Goal: Transaction & Acquisition: Purchase product/service

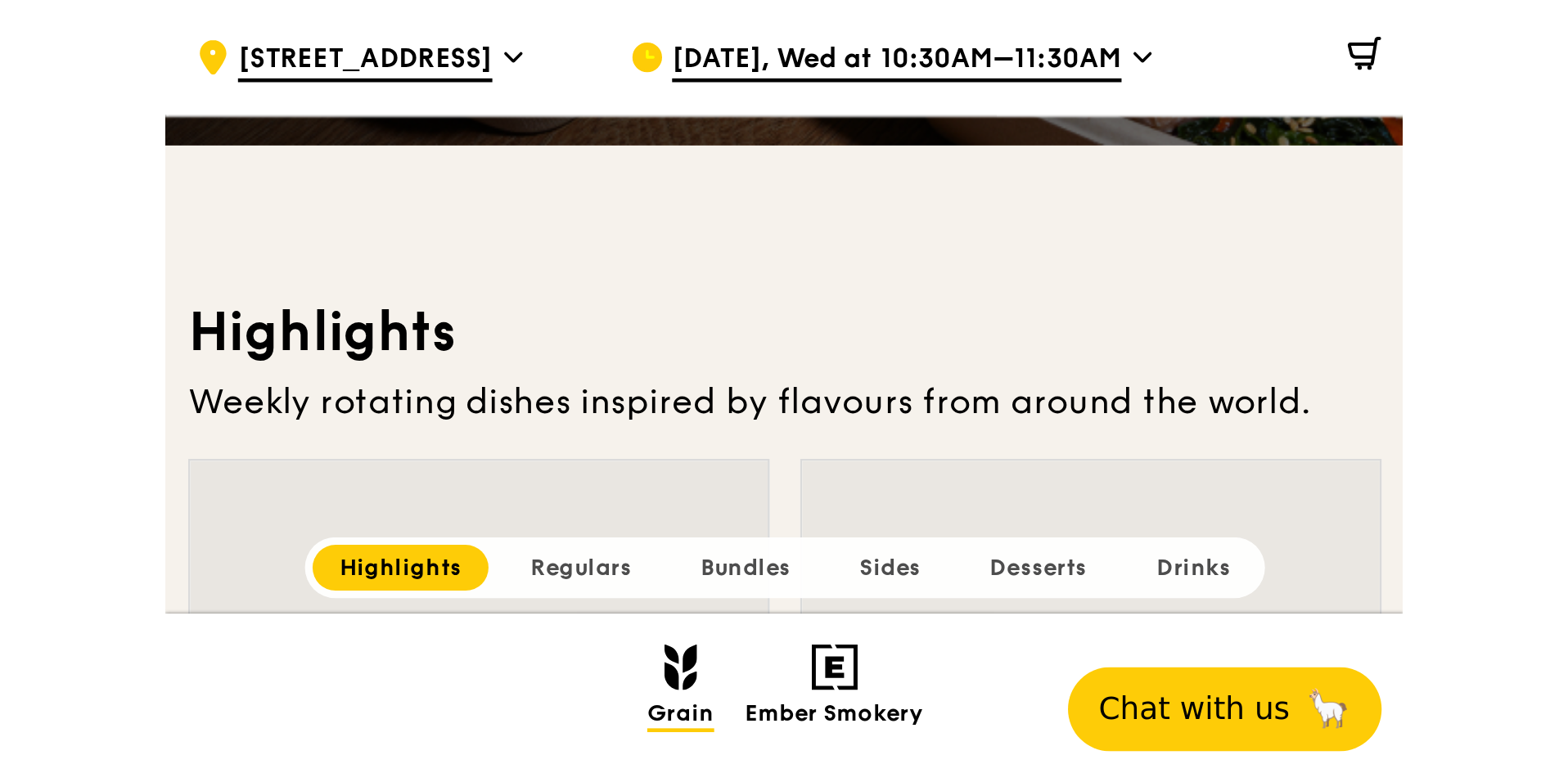
scroll to position [423, 0]
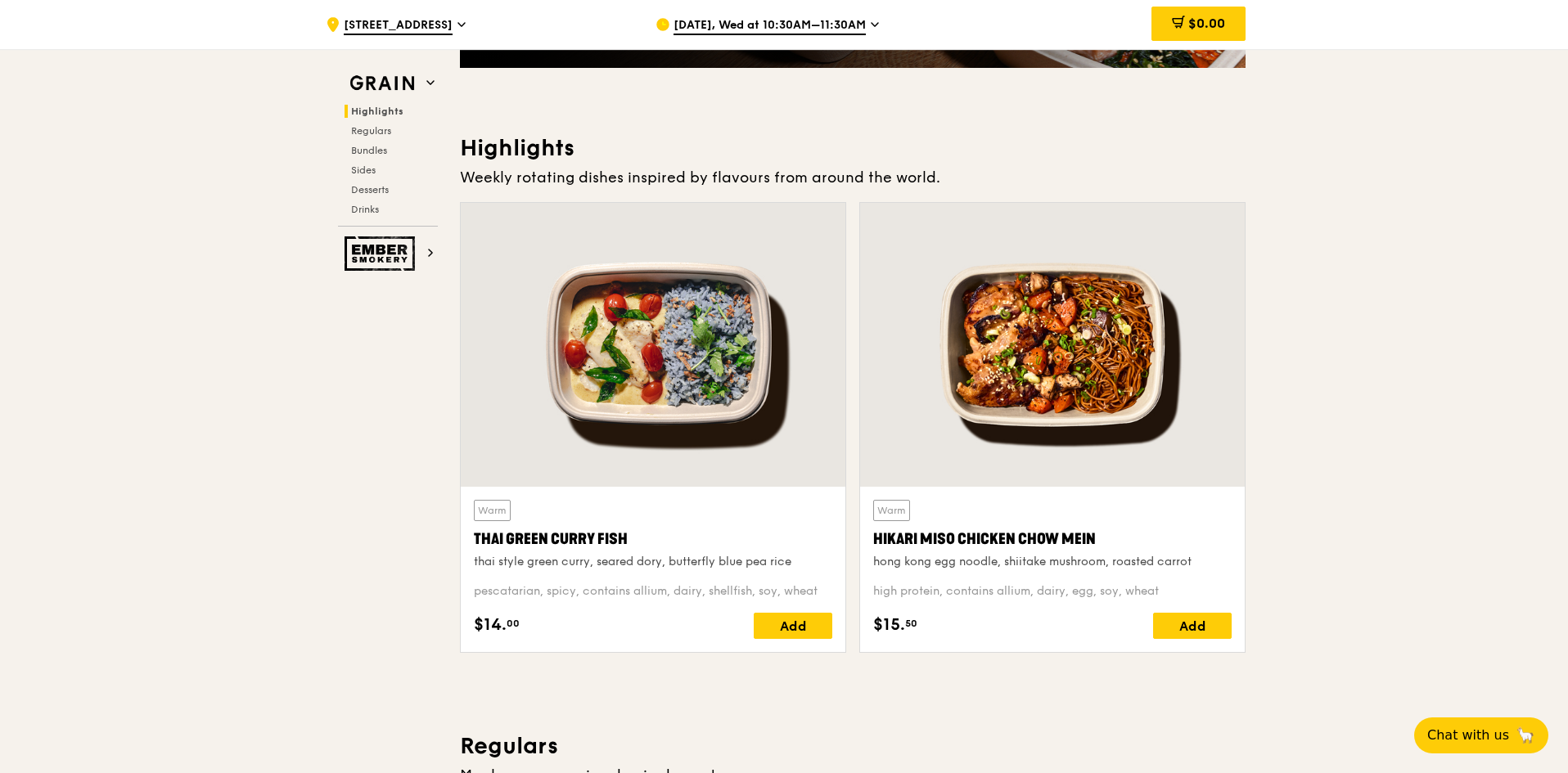
click at [517, 326] on div at bounding box center [653, 345] width 384 height 284
click at [517, 389] on div at bounding box center [1052, 345] width 384 height 284
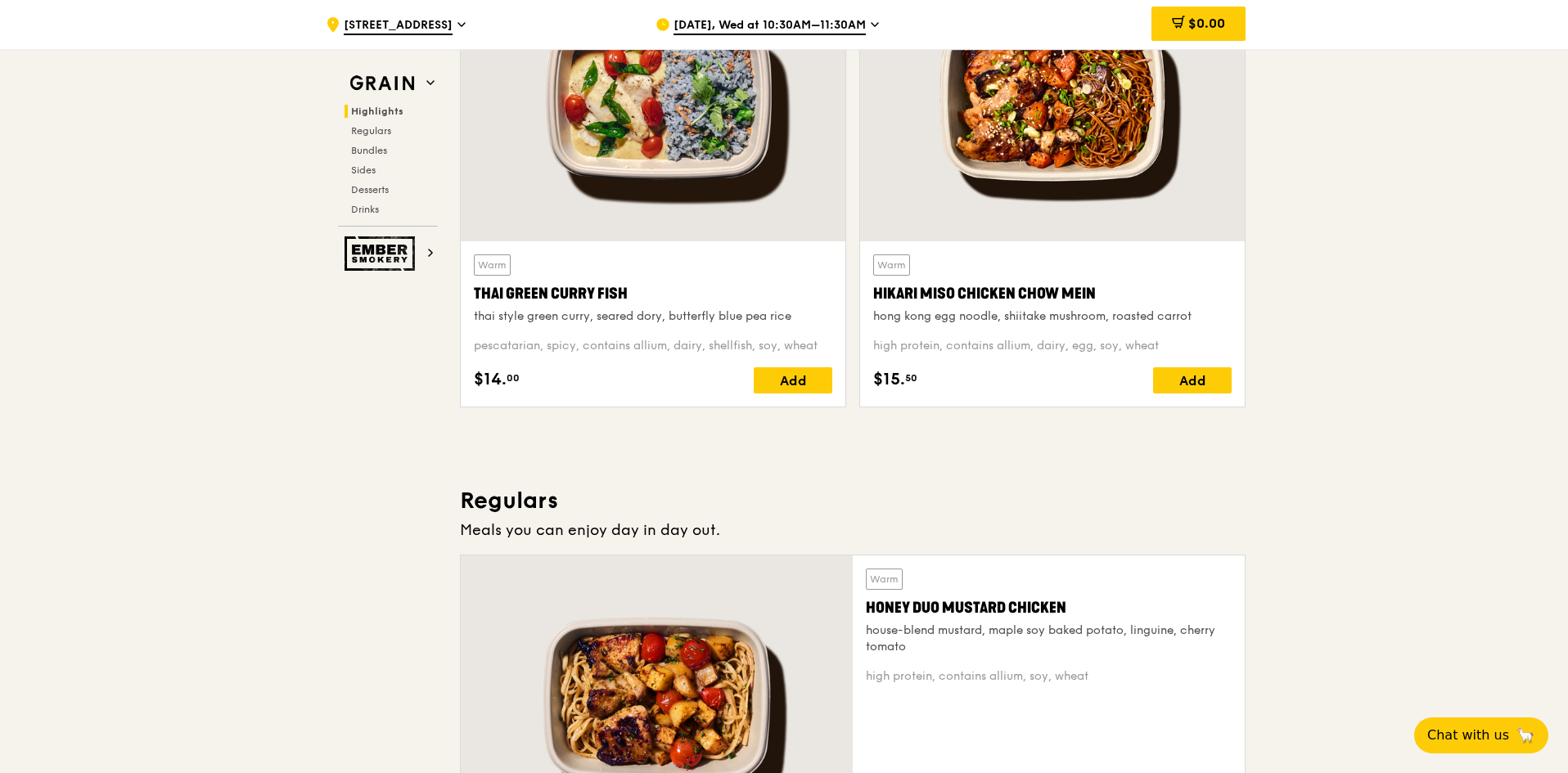
scroll to position [1078, 0]
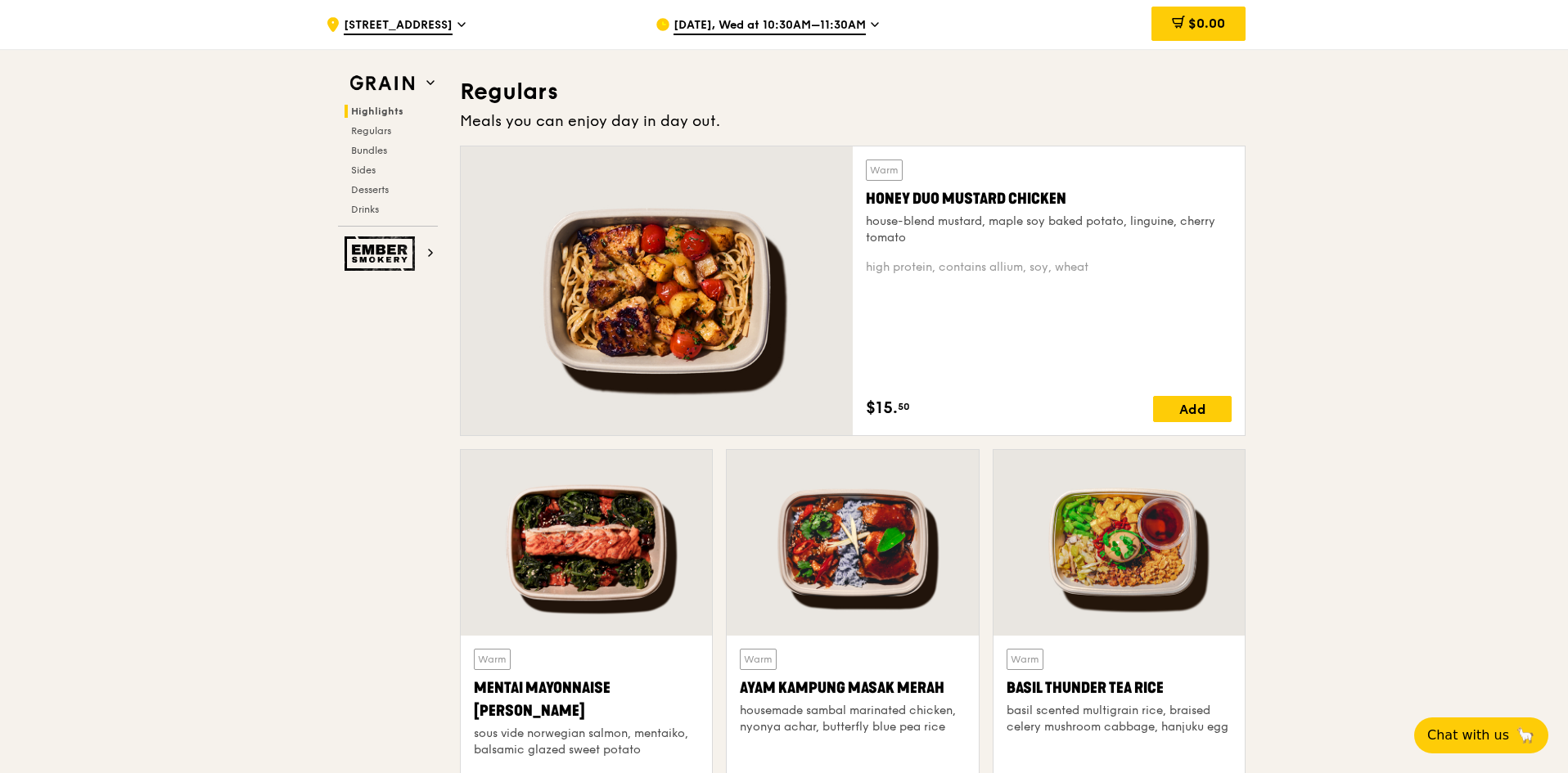
click at [517, 271] on div at bounding box center [657, 290] width 392 height 289
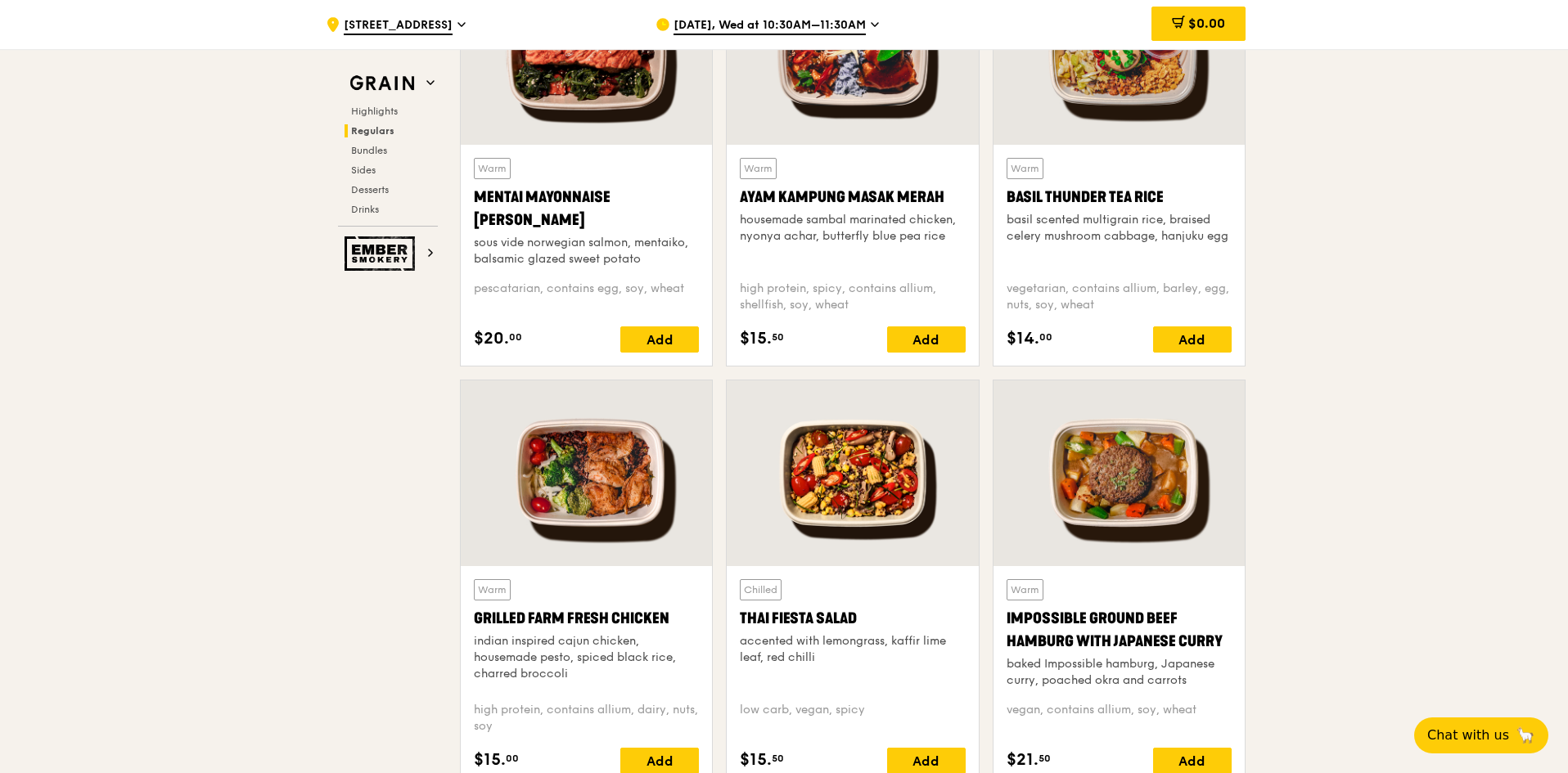
scroll to position [1731, 0]
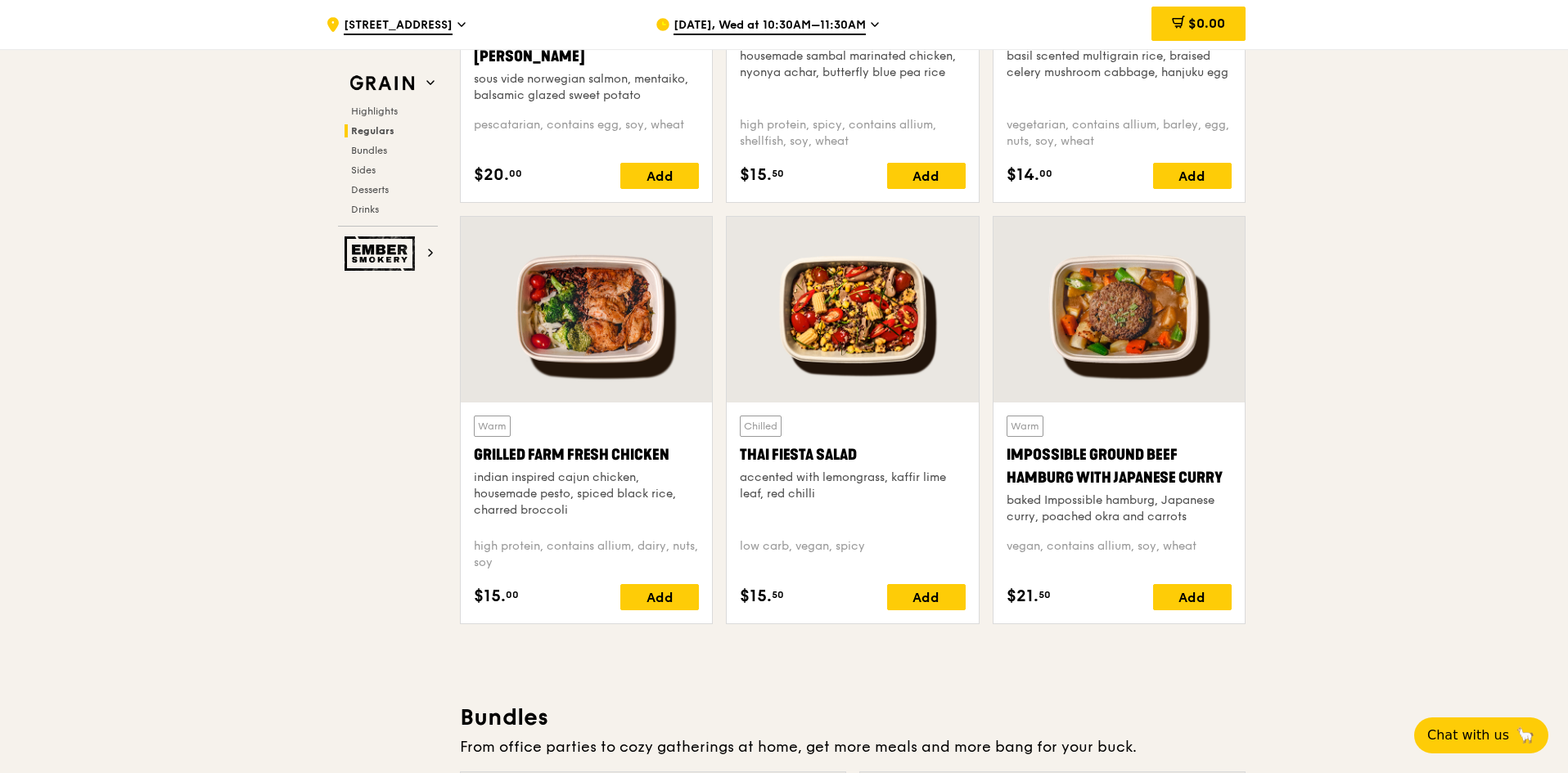
click at [517, 317] on div at bounding box center [586, 310] width 251 height 186
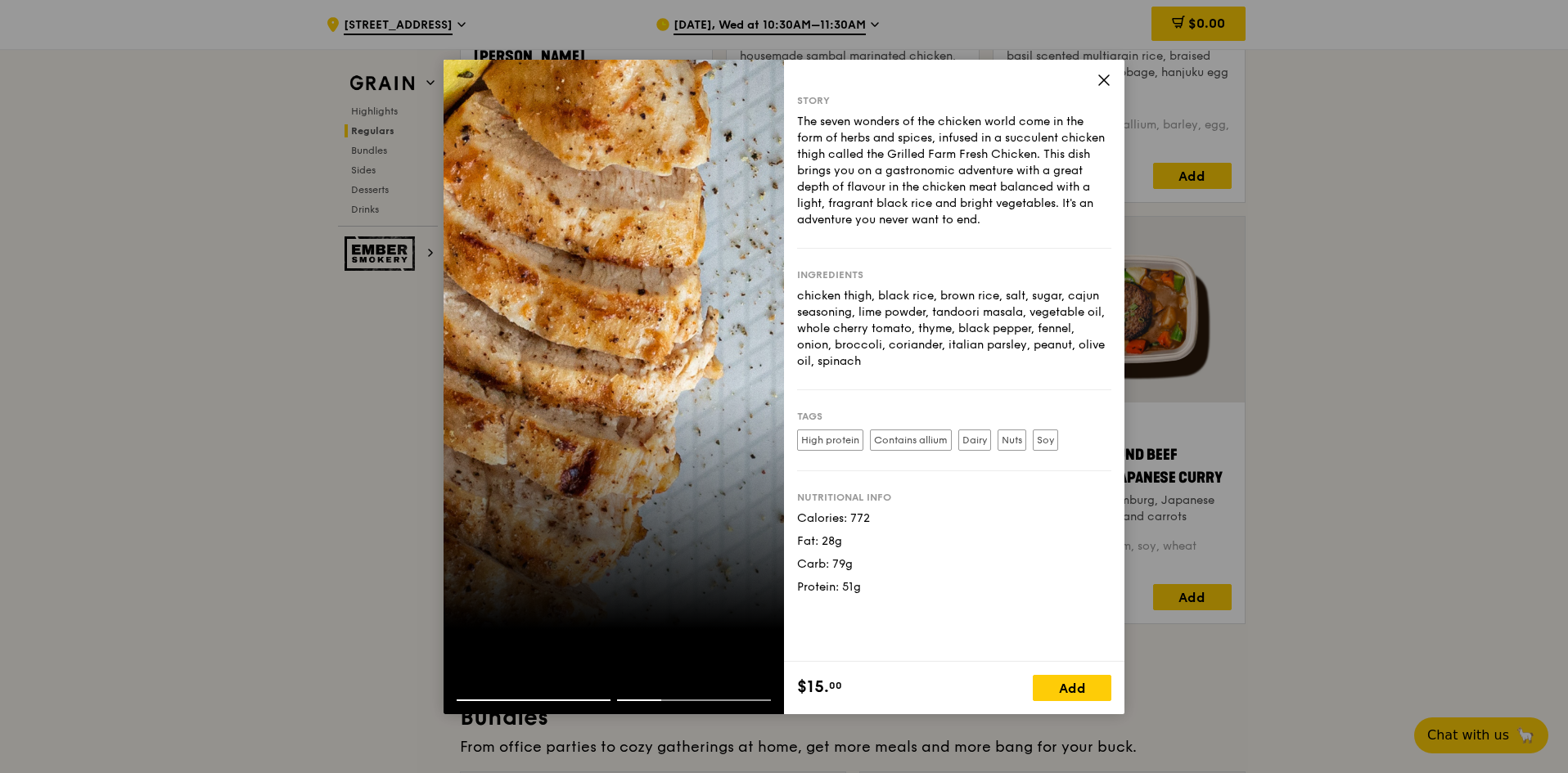
click at [517, 84] on icon at bounding box center [1103, 79] width 15 height 15
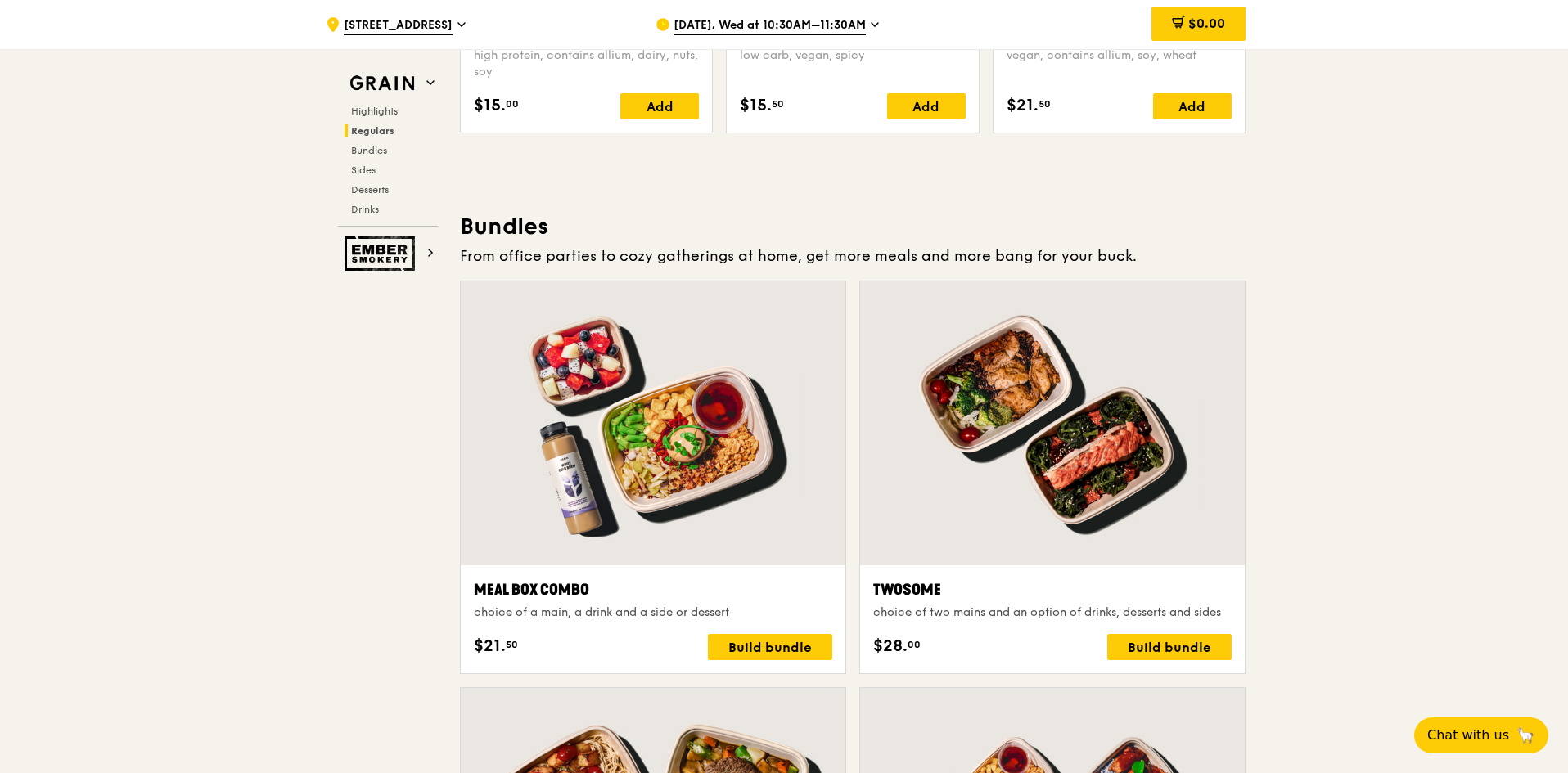
scroll to position [1813, 0]
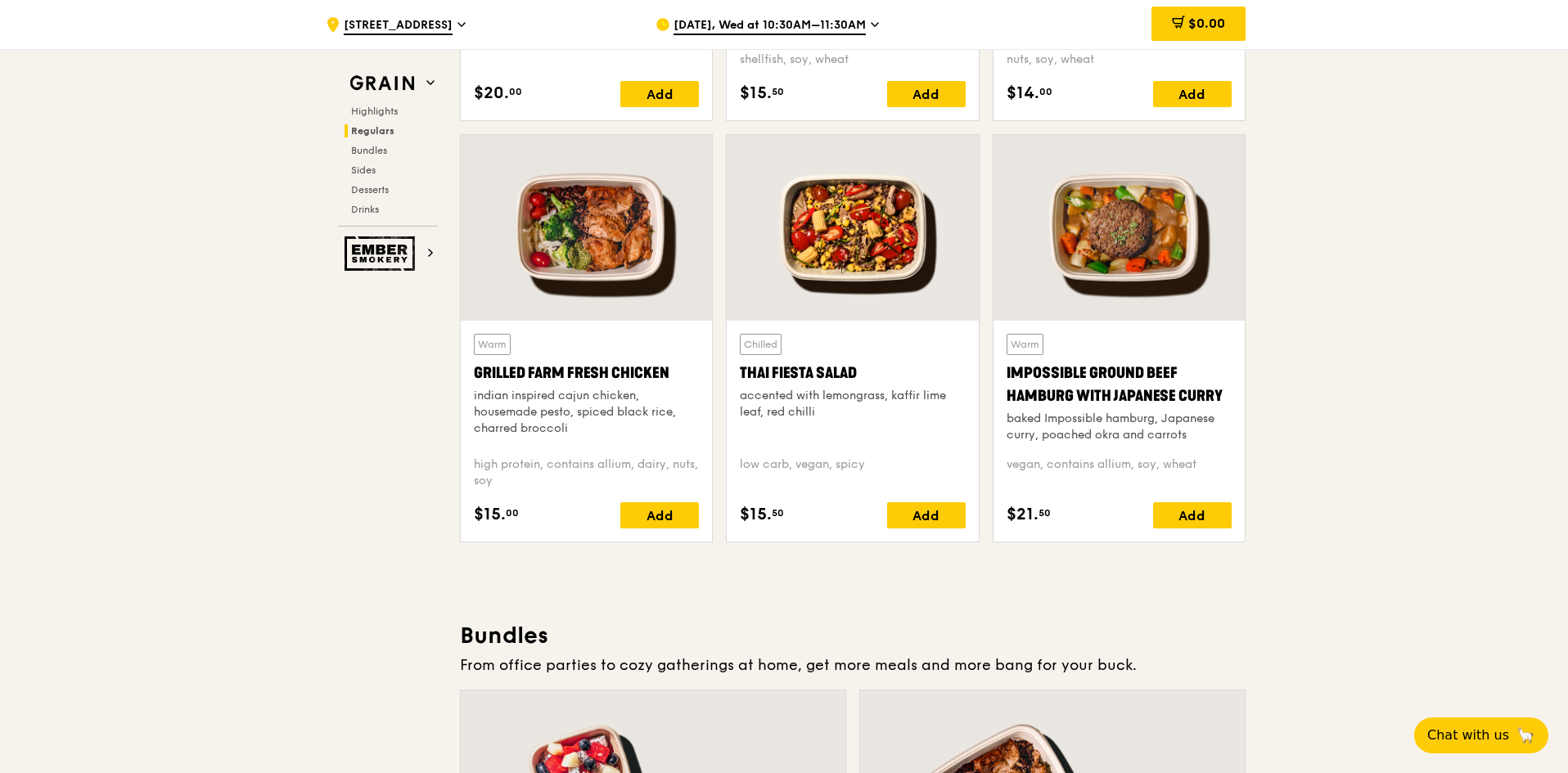
click at [517, 187] on div at bounding box center [852, 228] width 251 height 186
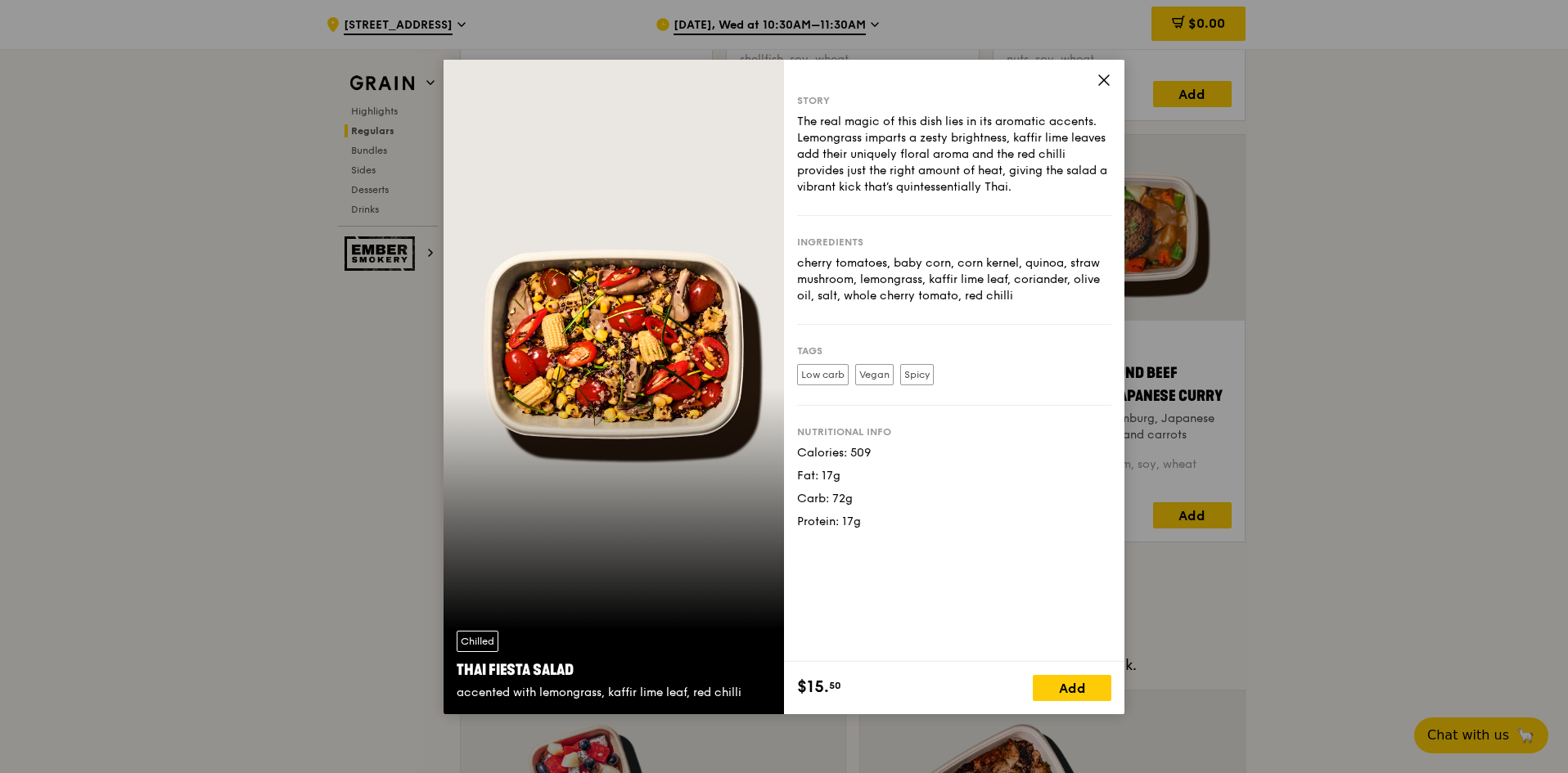
click at [517, 73] on icon at bounding box center [1103, 79] width 15 height 15
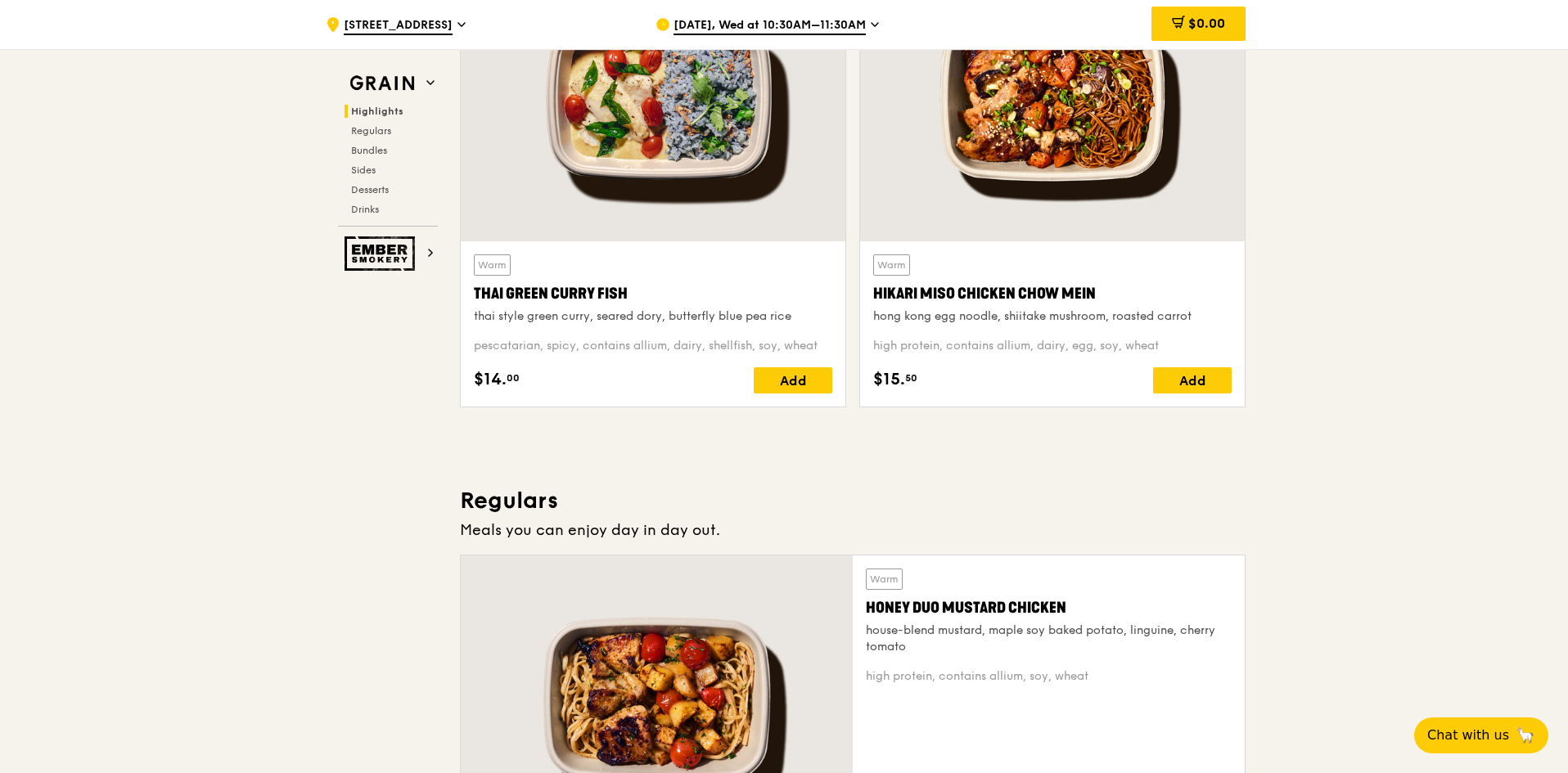
scroll to position [587, 0]
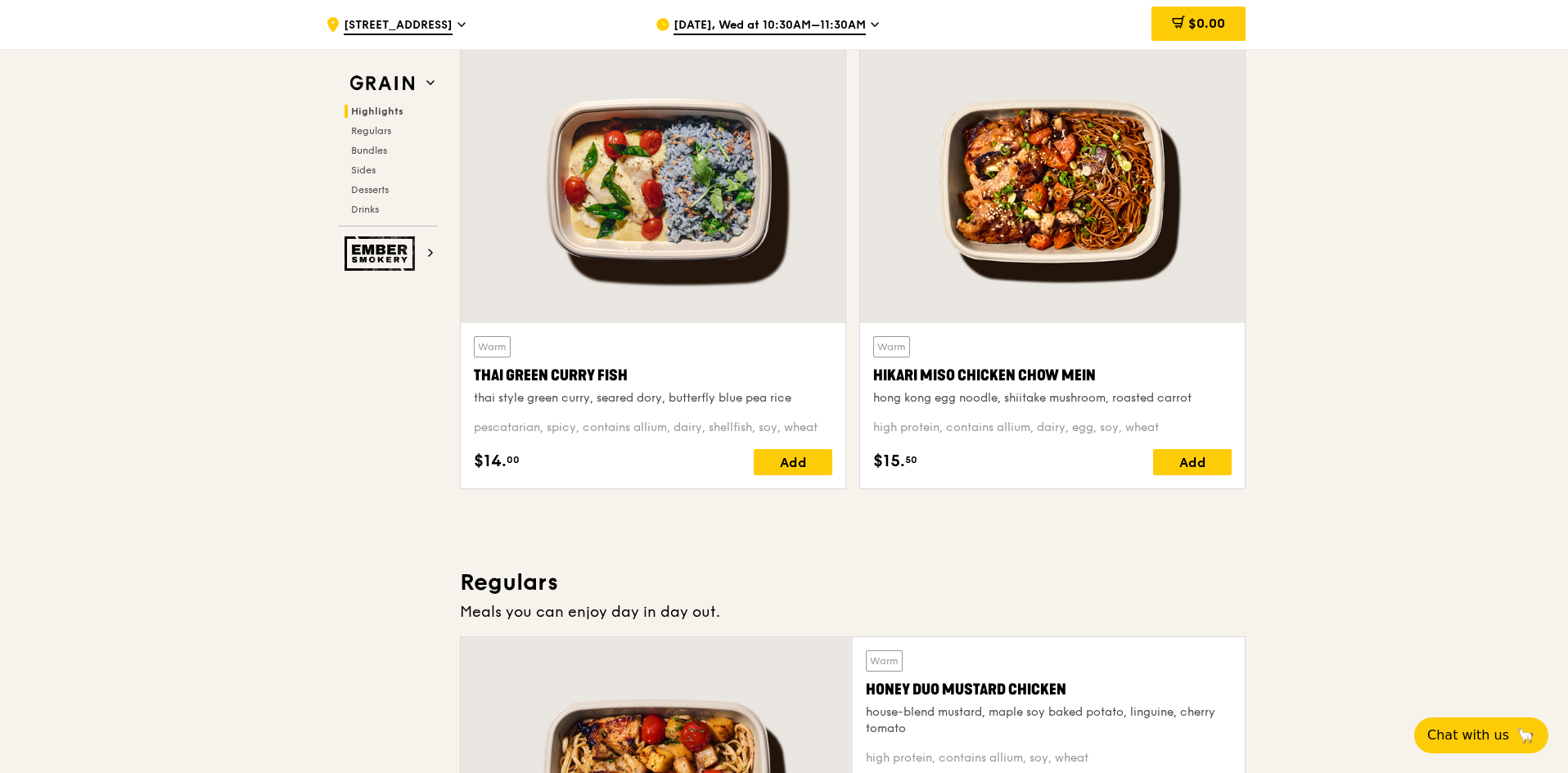
click at [517, 377] on div "Thai Green Curry Fish" at bounding box center [653, 375] width 359 height 23
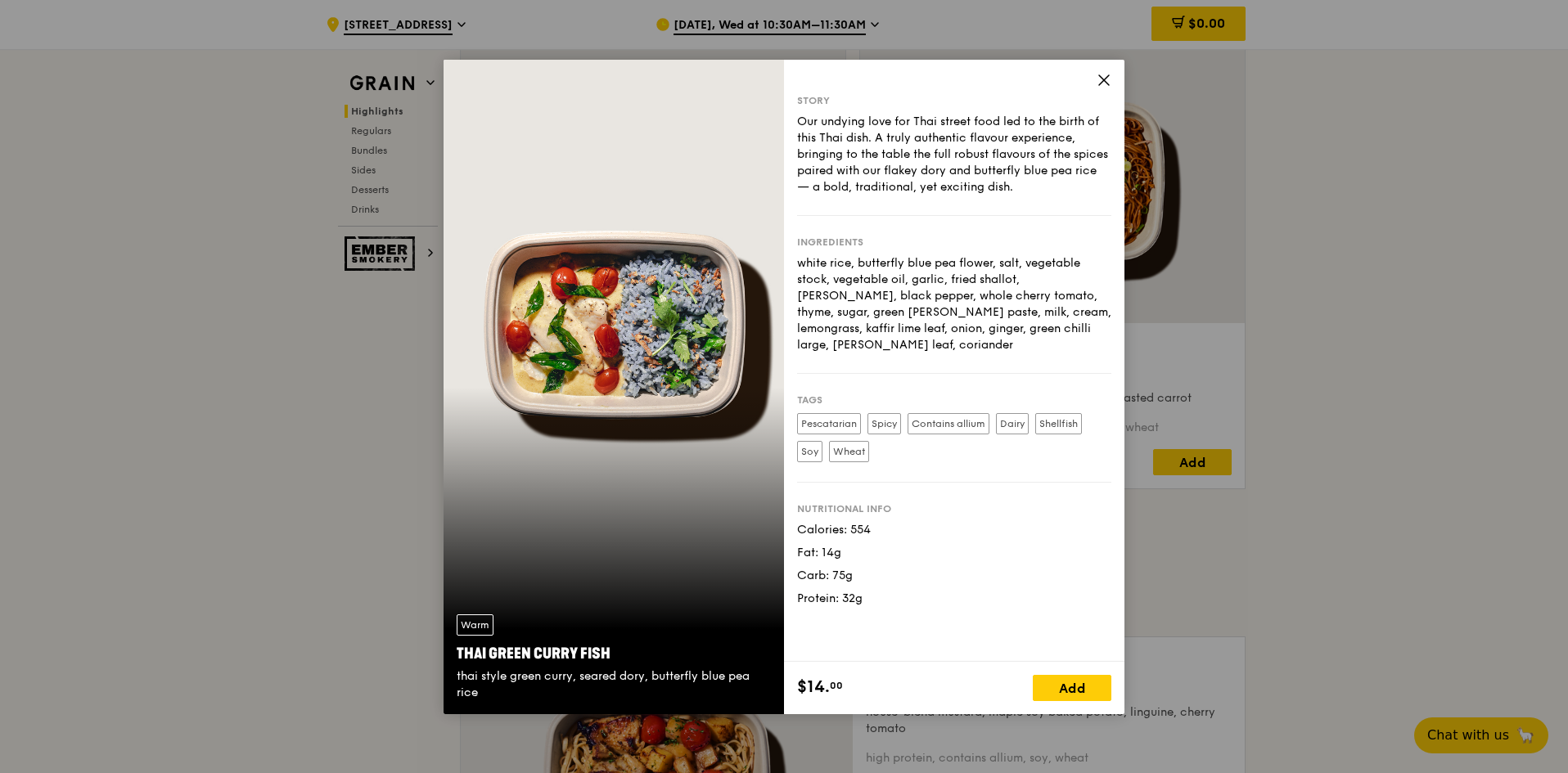
click at [517, 76] on icon at bounding box center [1103, 79] width 15 height 15
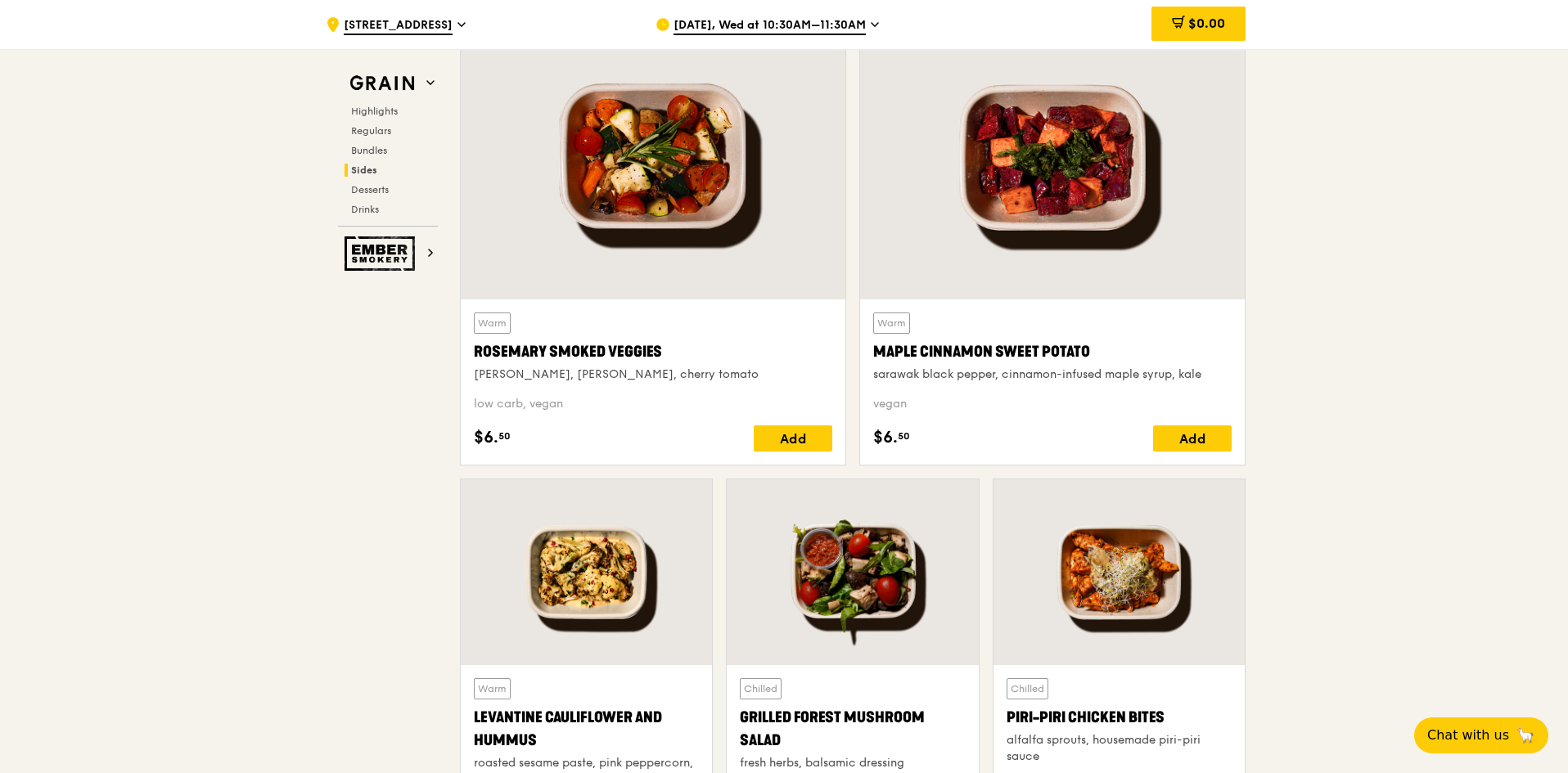
scroll to position [4104, 0]
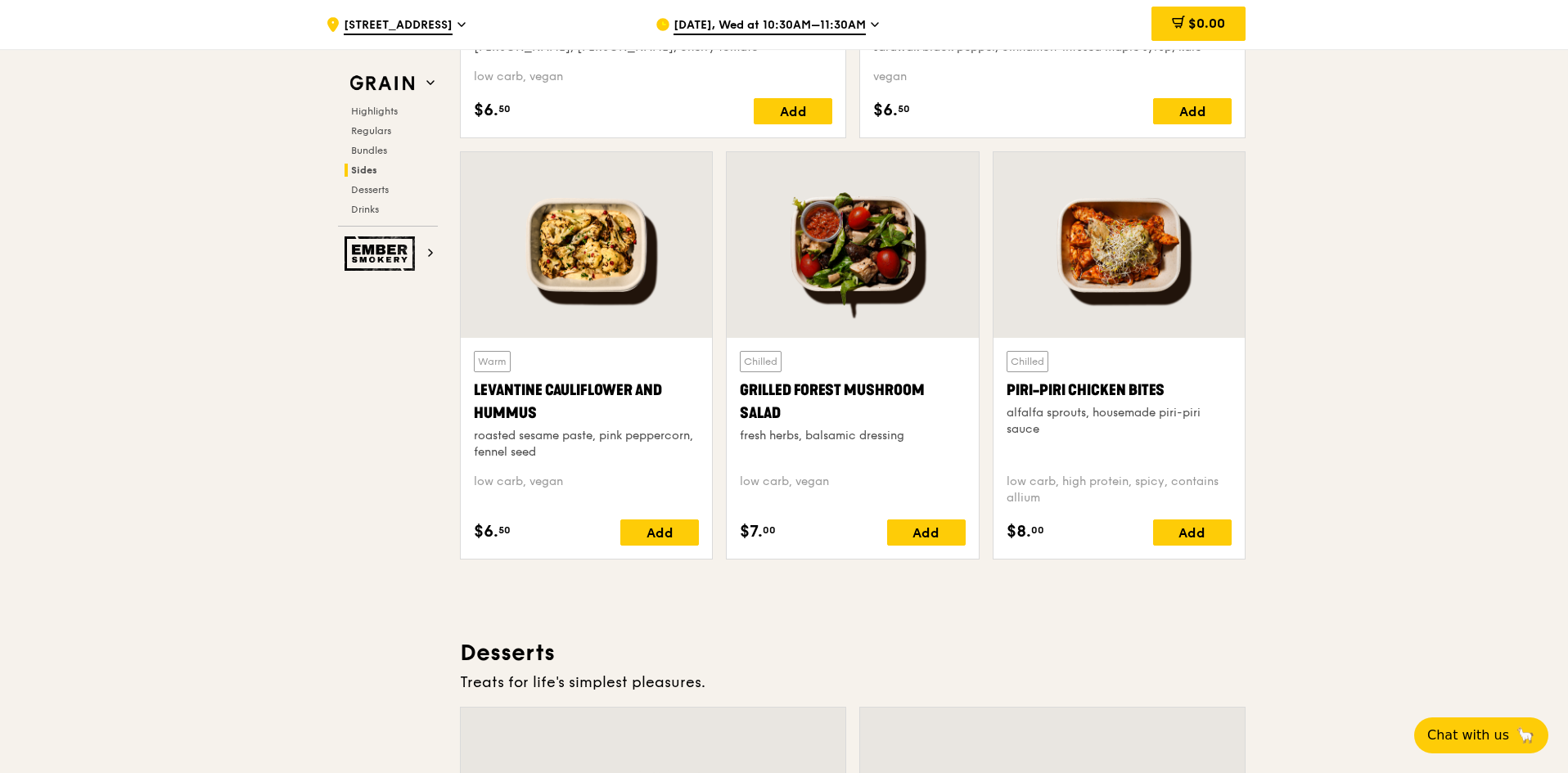
click at [517, 274] on div at bounding box center [586, 245] width 251 height 186
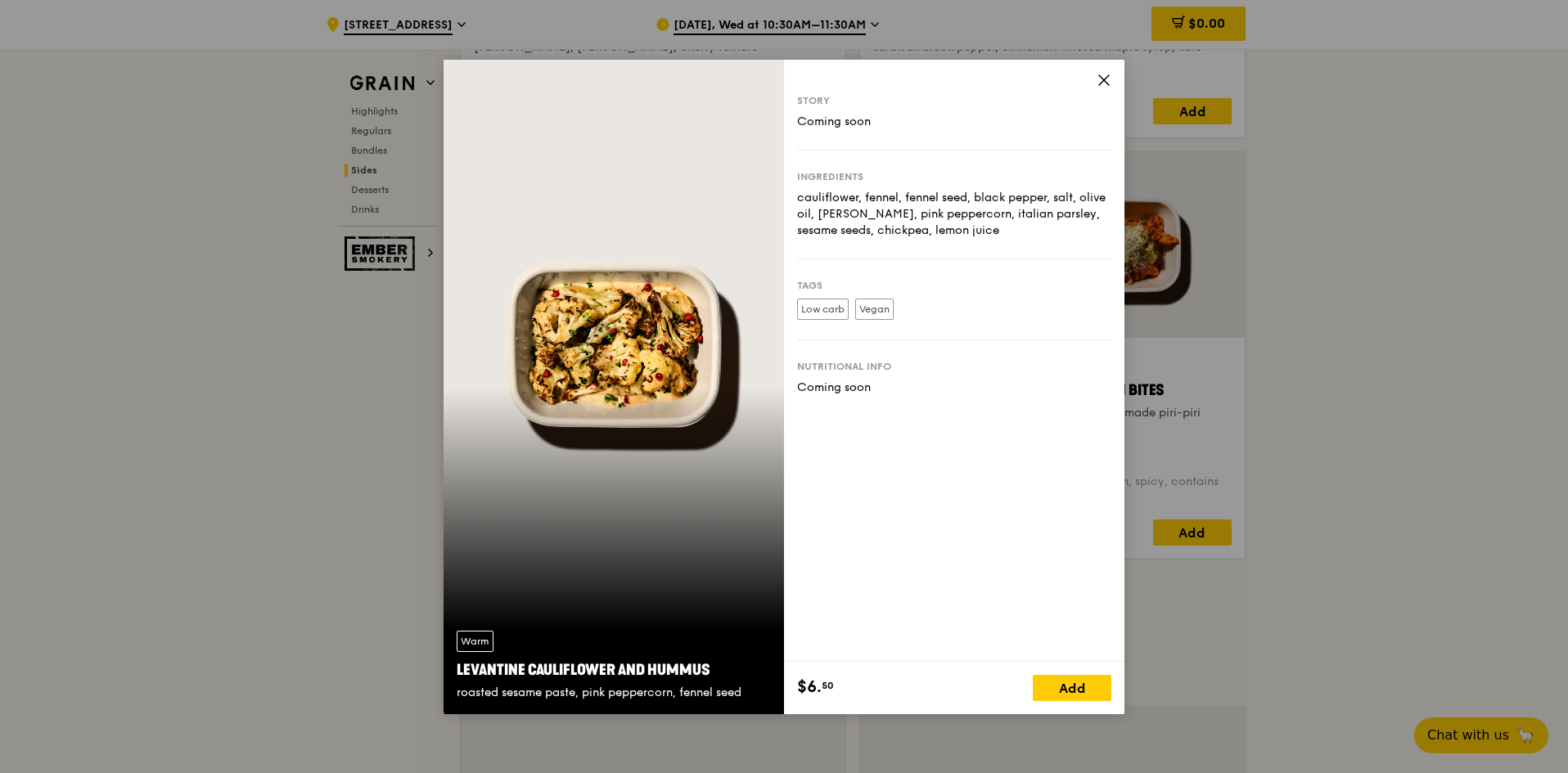
click at [517, 81] on icon at bounding box center [1103, 79] width 15 height 15
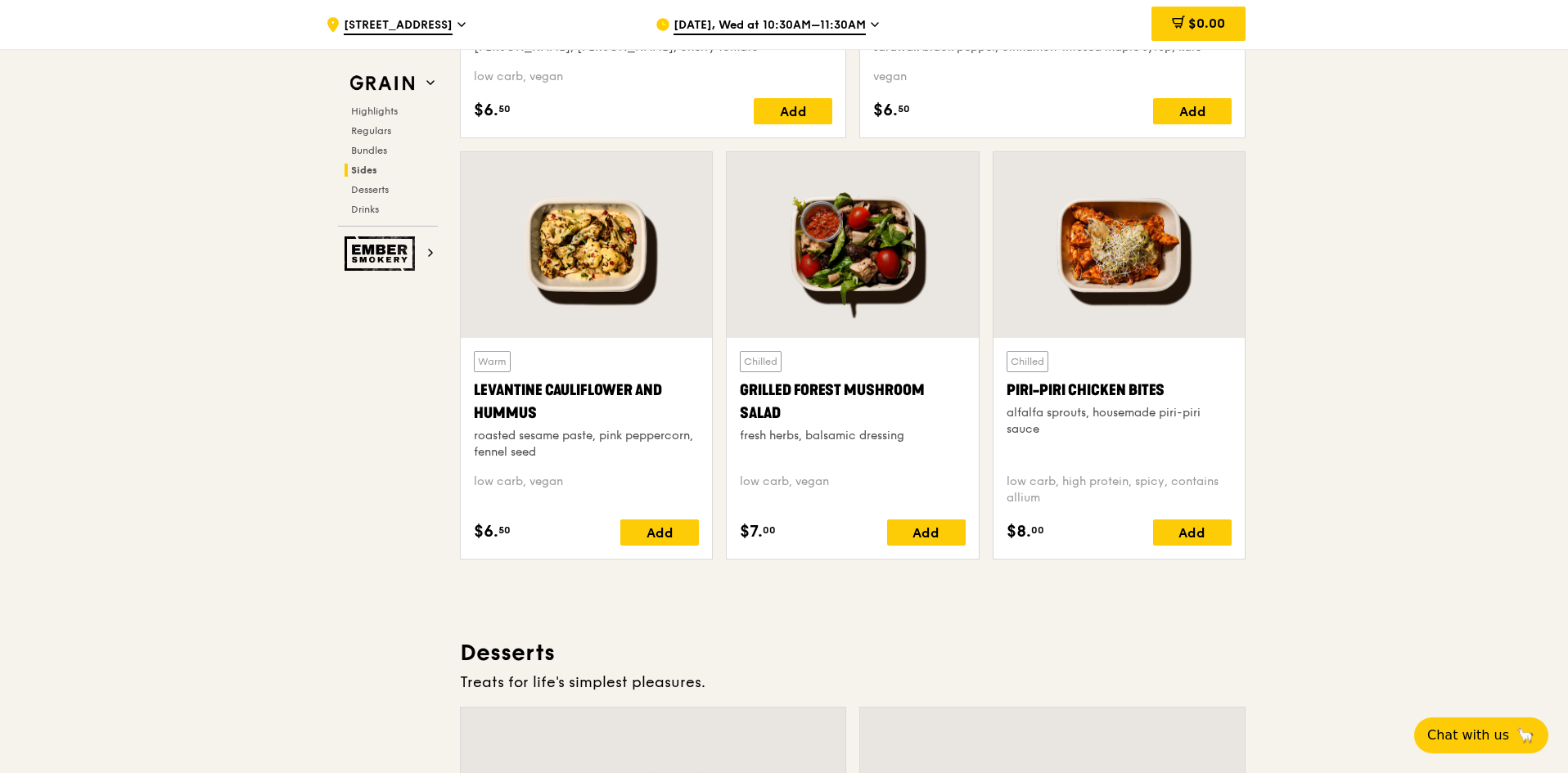
click at [517, 262] on div at bounding box center [1119, 245] width 251 height 186
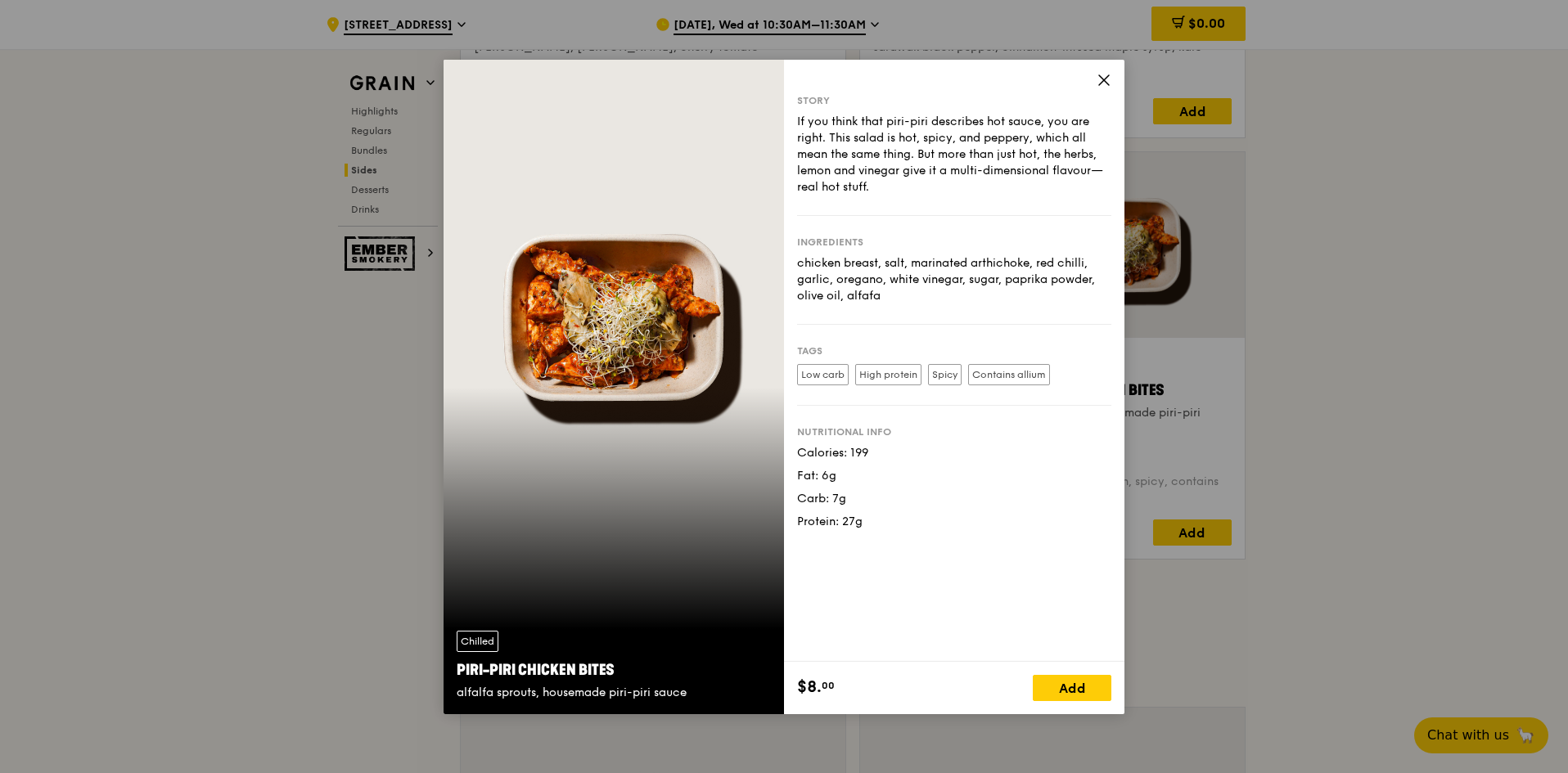
click at [517, 82] on icon at bounding box center [1103, 79] width 15 height 15
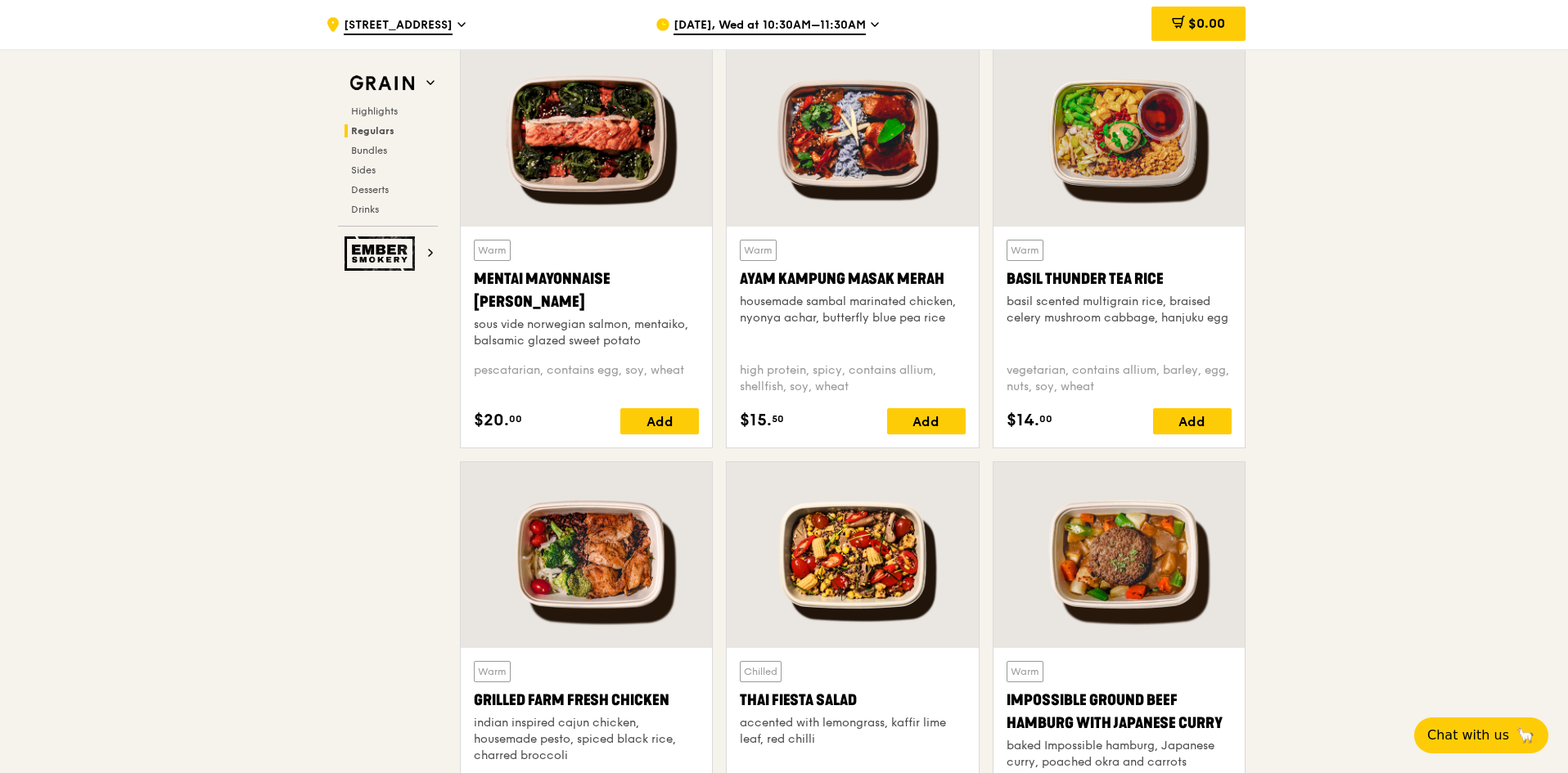
scroll to position [1650, 0]
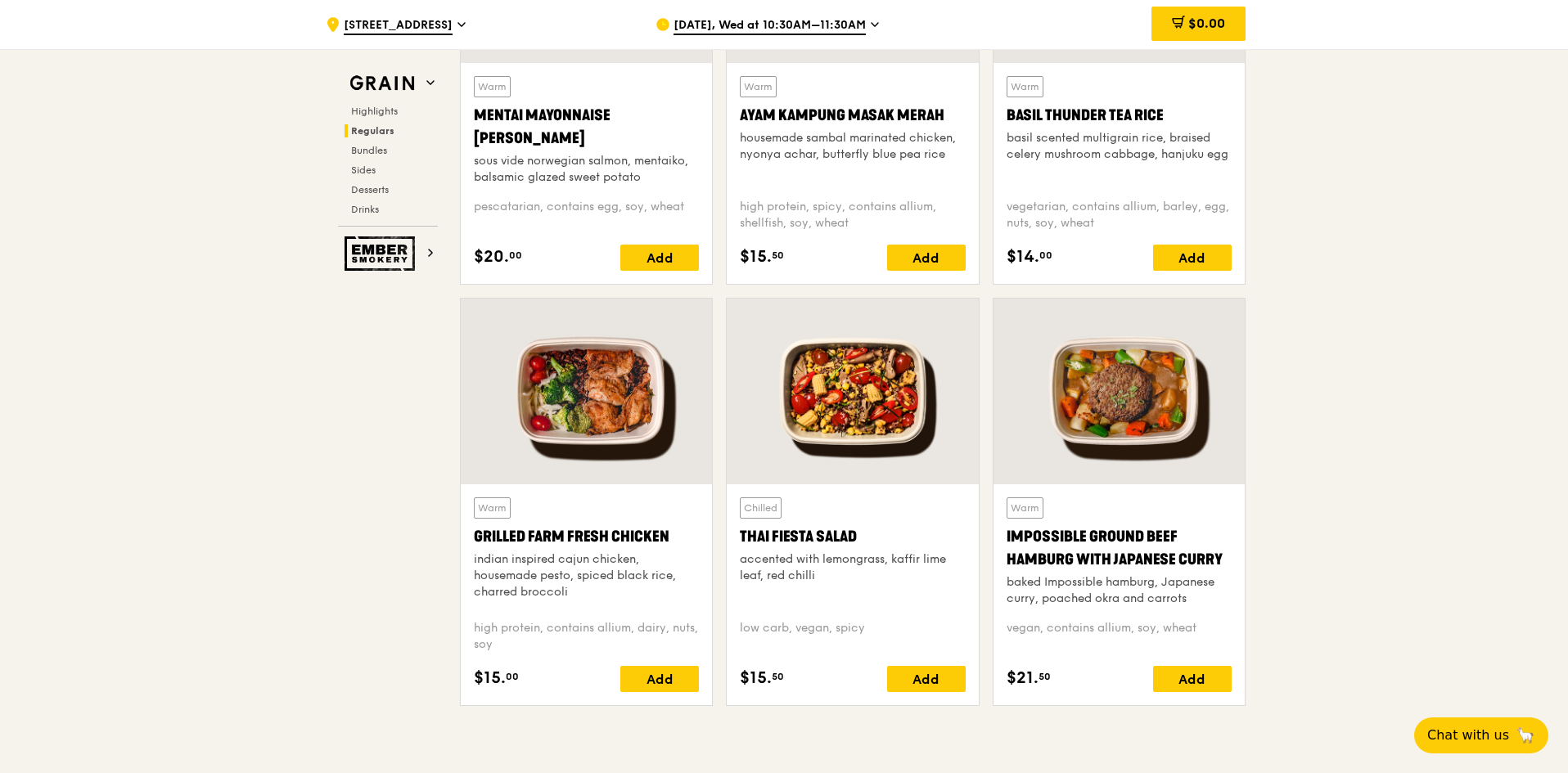
click at [517, 404] on div at bounding box center [852, 392] width 251 height 186
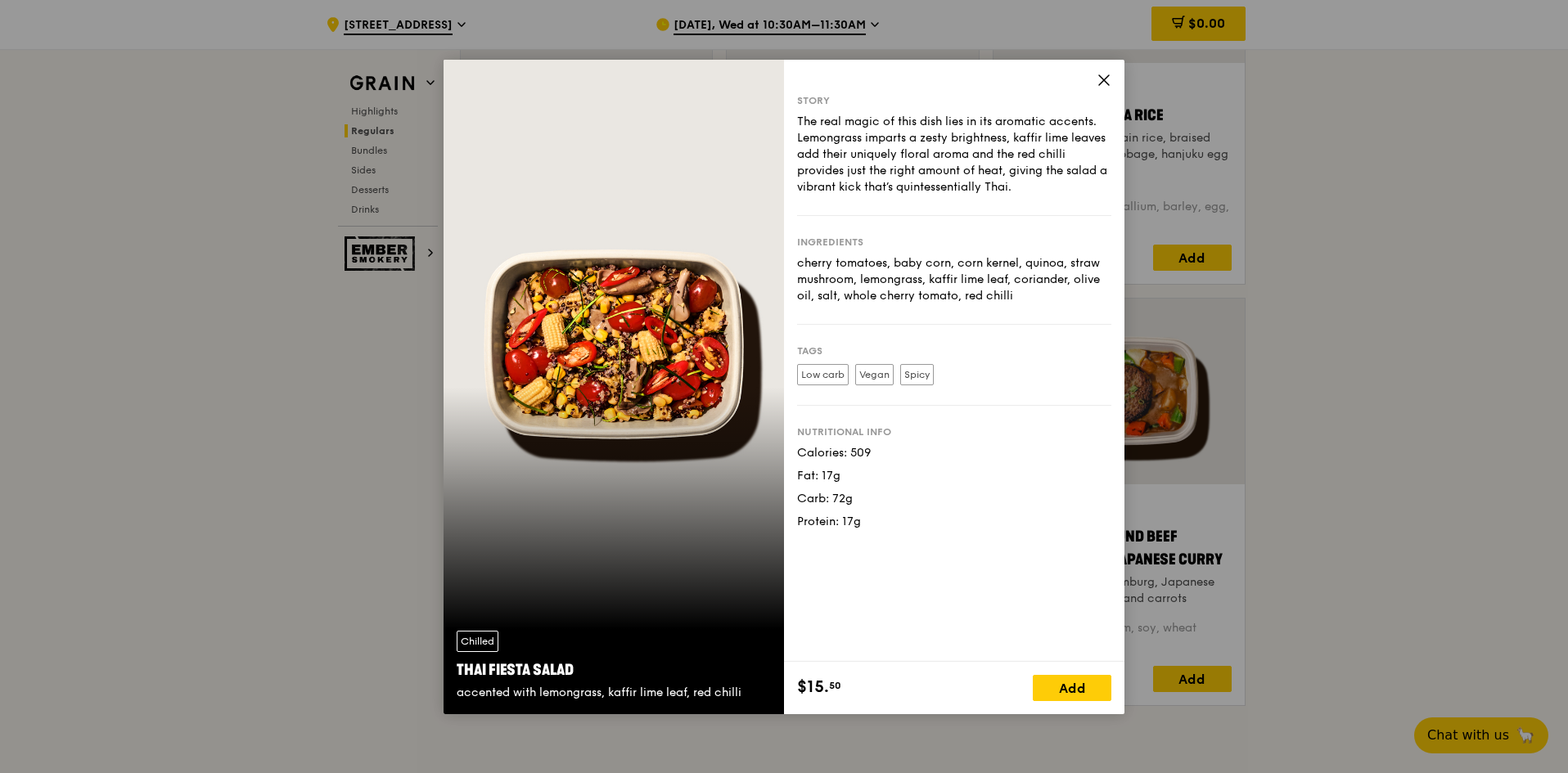
click at [517, 76] on icon at bounding box center [1103, 80] width 10 height 10
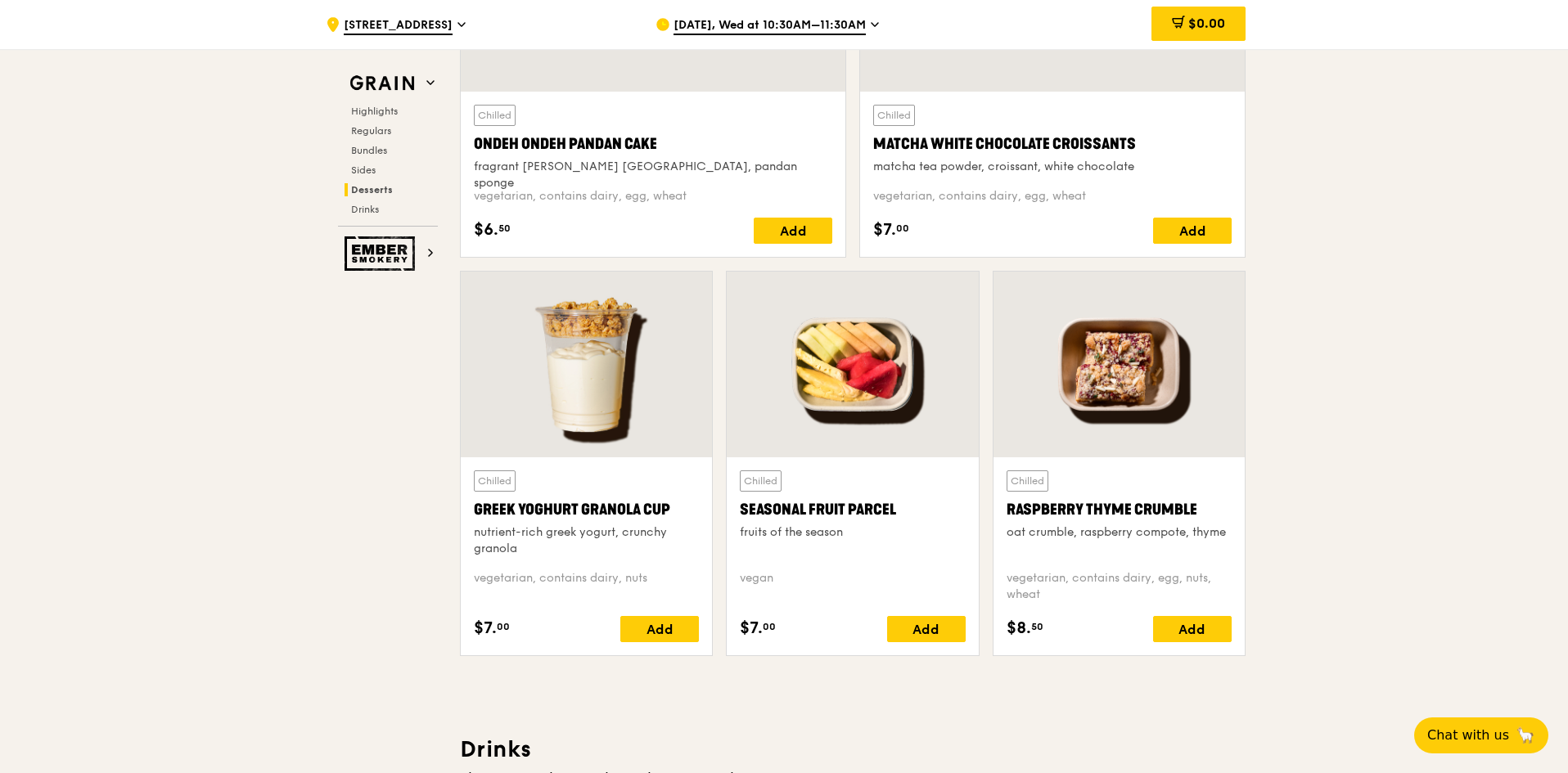
scroll to position [5167, 0]
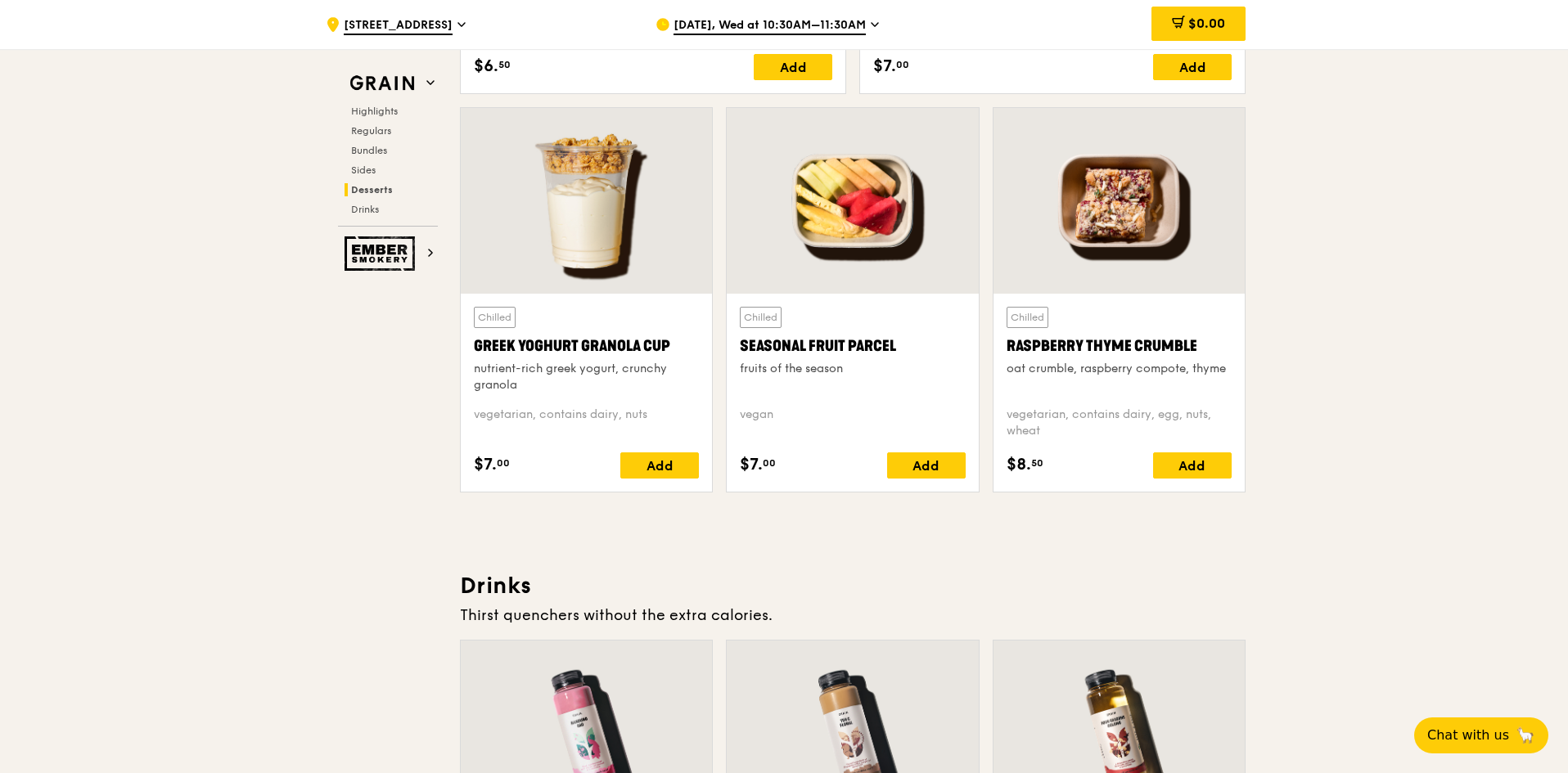
click at [517, 220] on div at bounding box center [1119, 201] width 251 height 186
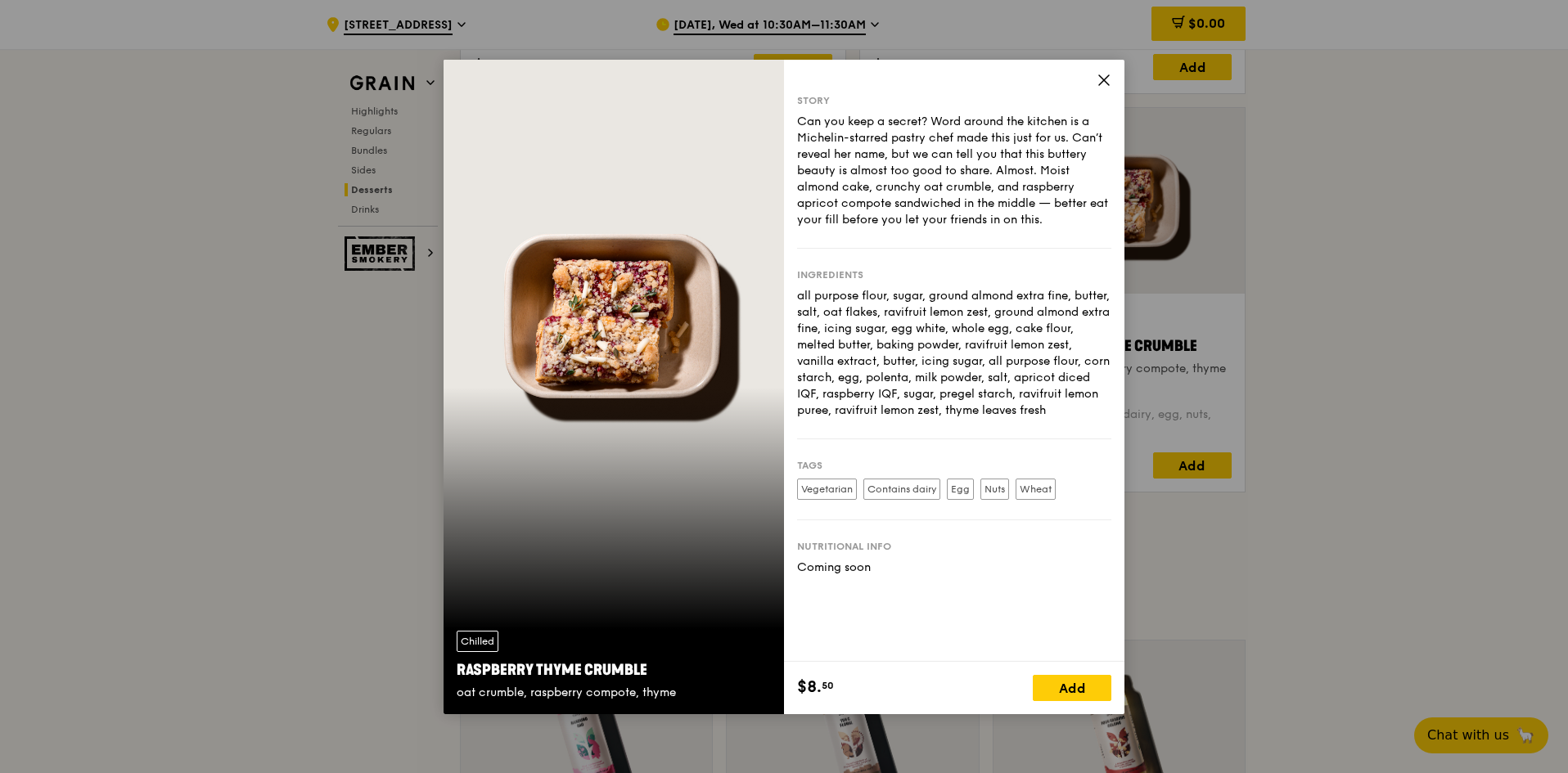
scroll to position [5248, 0]
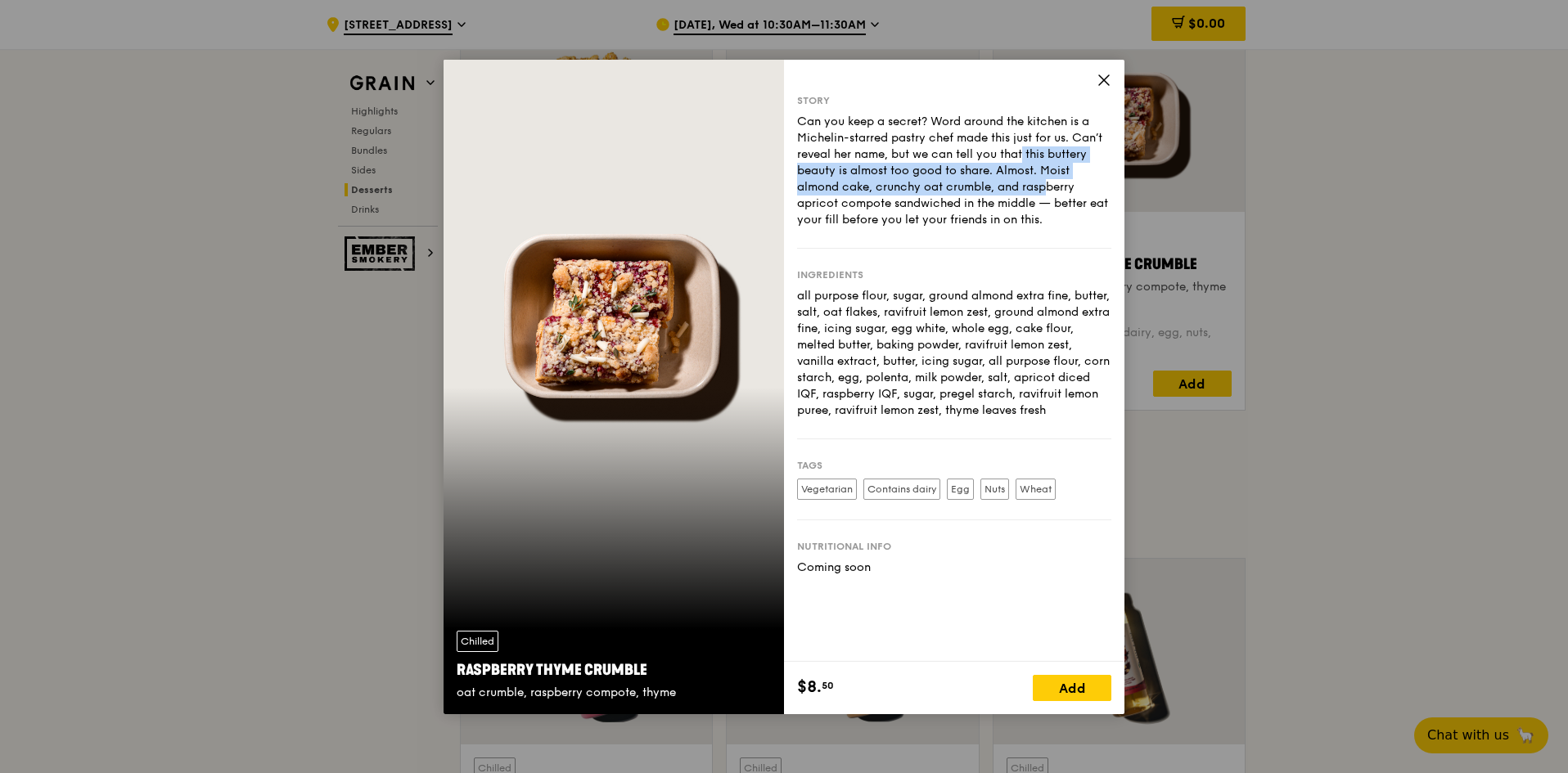
drag, startPoint x: 951, startPoint y: 157, endPoint x: 955, endPoint y: 186, distance: 29.3
click at [517, 186] on div "Can you keep a secret? Word around the kitchen is a Michelin-starred pastry che…" at bounding box center [954, 170] width 315 height 115
click at [517, 187] on div "Can you keep a secret? Word around the kitchen is a Michelin-starred pastry che…" at bounding box center [954, 170] width 315 height 115
click at [517, 174] on div "Can you keep a secret? Word around the kitchen is a Michelin-starred pastry che…" at bounding box center [954, 170] width 315 height 115
drag, startPoint x: 969, startPoint y: 171, endPoint x: 972, endPoint y: 186, distance: 15.3
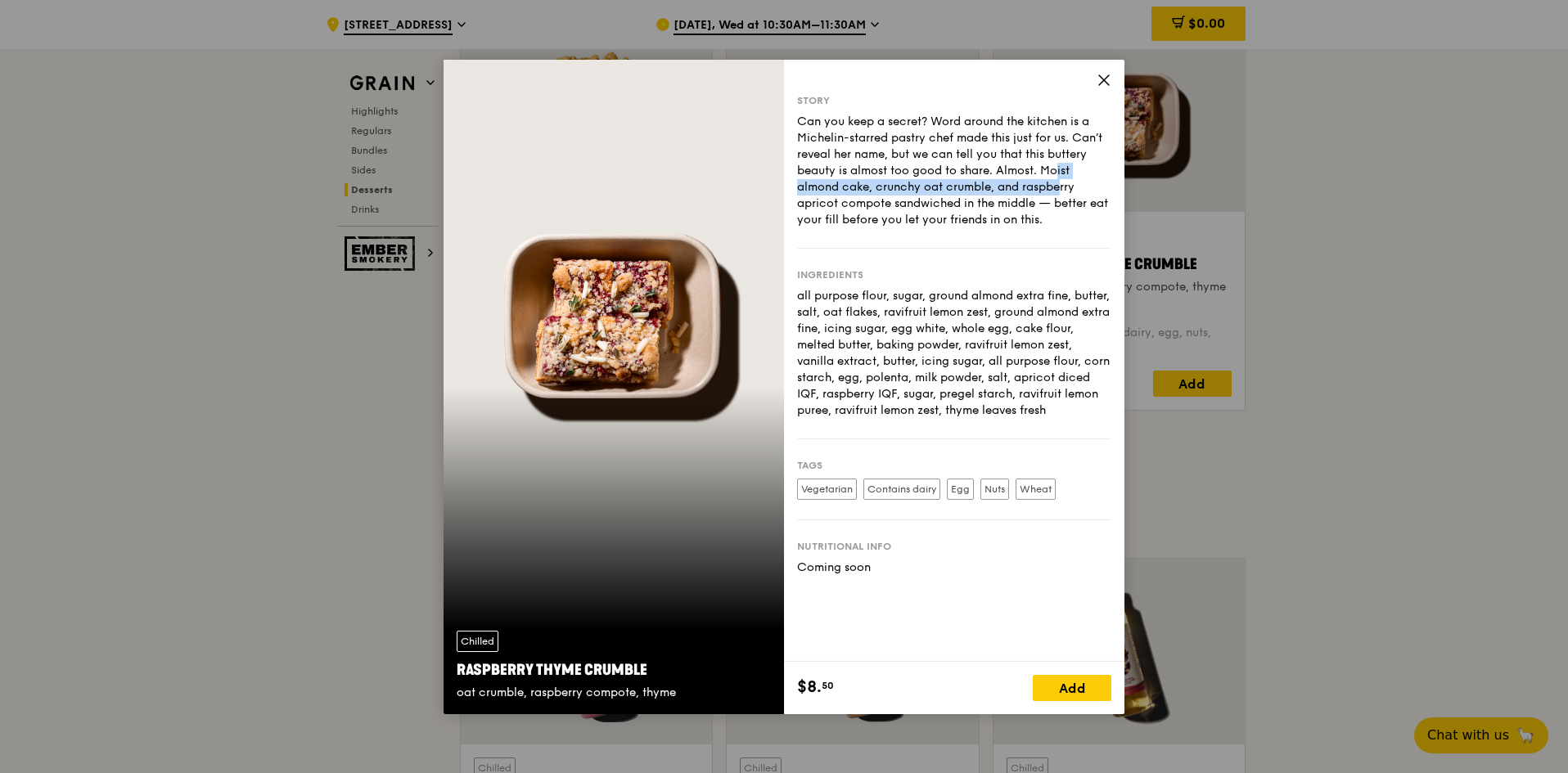
click at [517, 186] on div "Can you keep a secret? Word around the kitchen is a Michelin-starred pastry che…" at bounding box center [954, 170] width 315 height 115
click at [517, 80] on icon at bounding box center [1103, 79] width 15 height 15
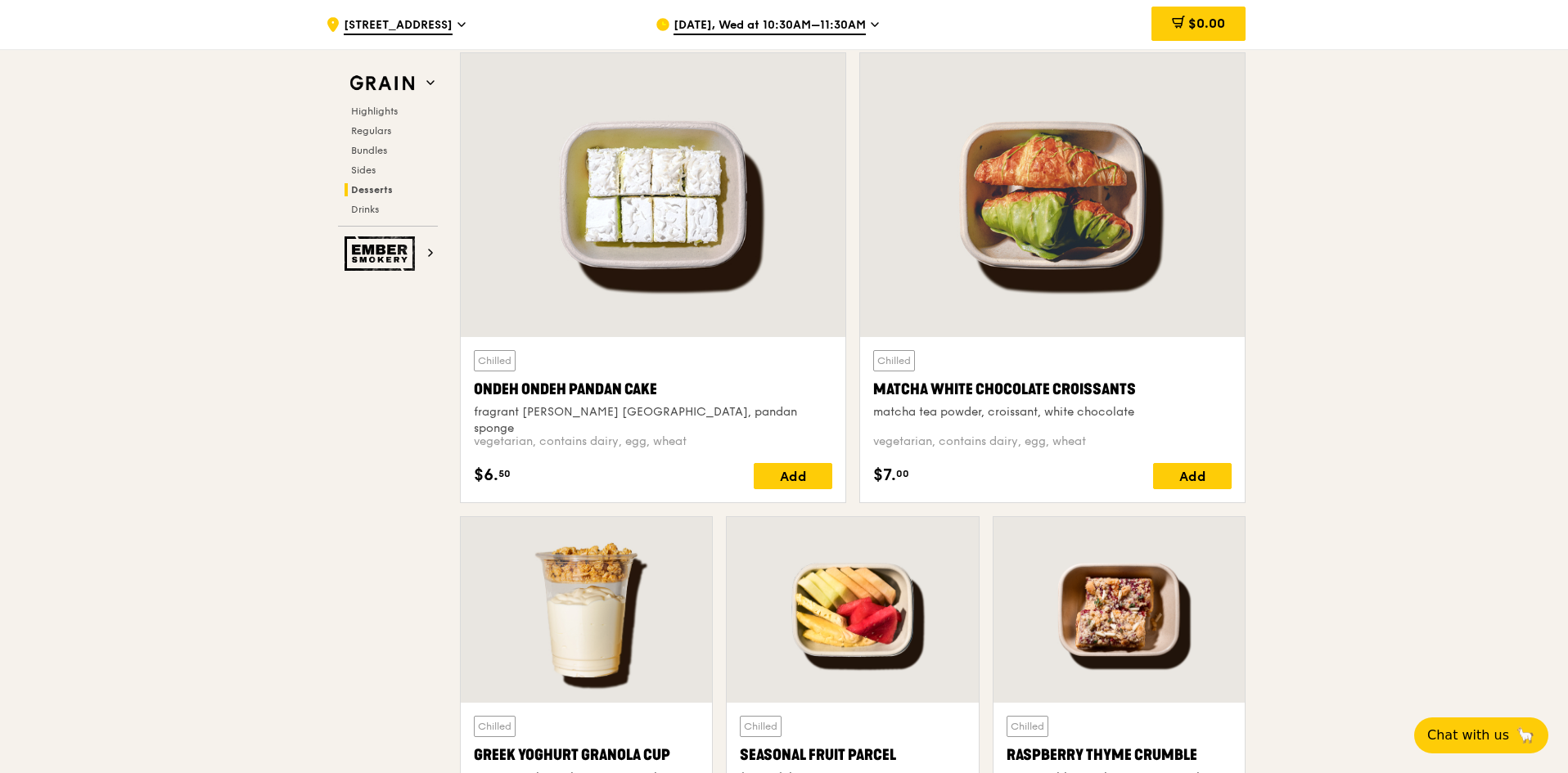
scroll to position [4676, 0]
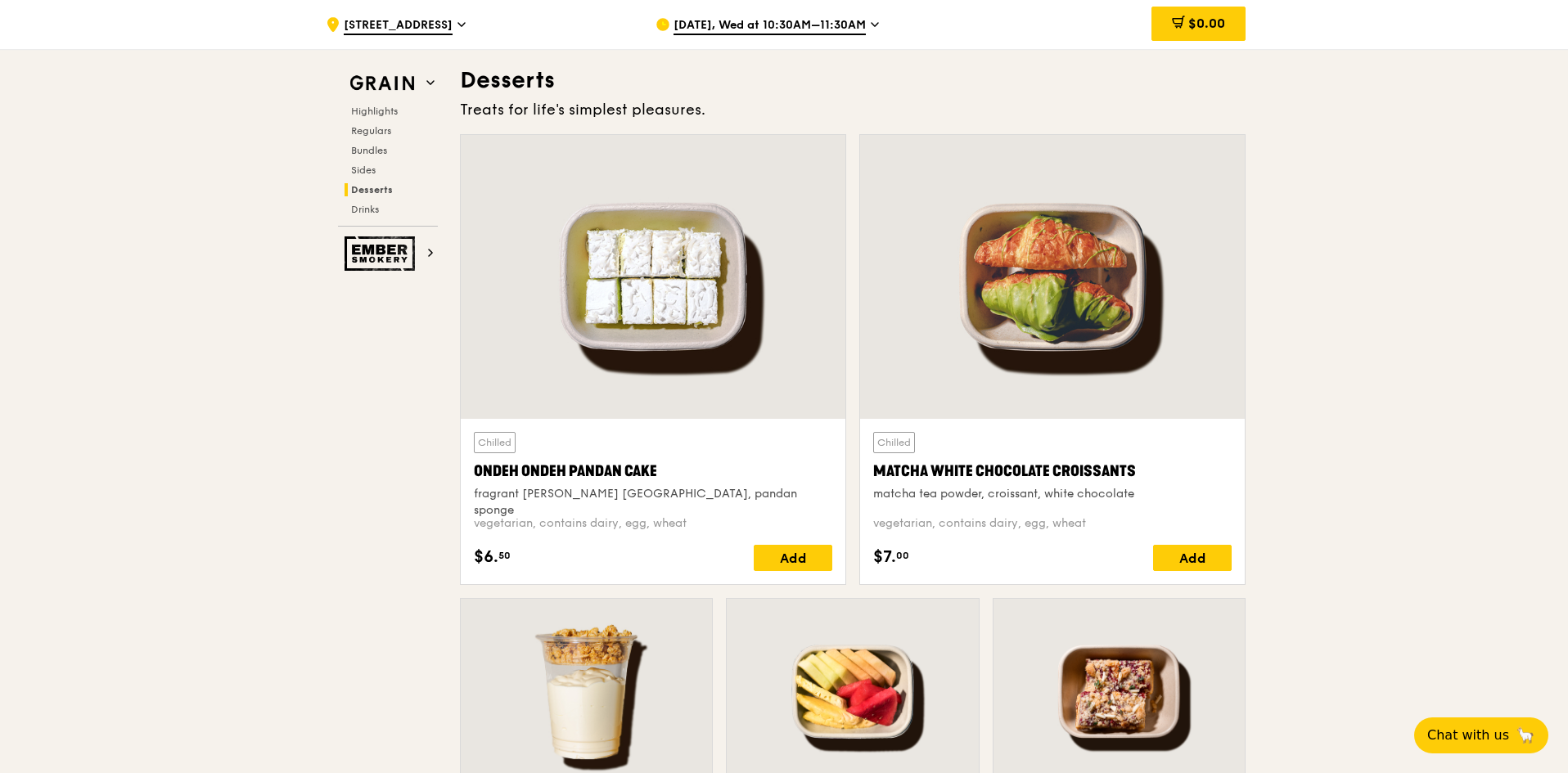
click at [517, 239] on div at bounding box center [1052, 277] width 384 height 284
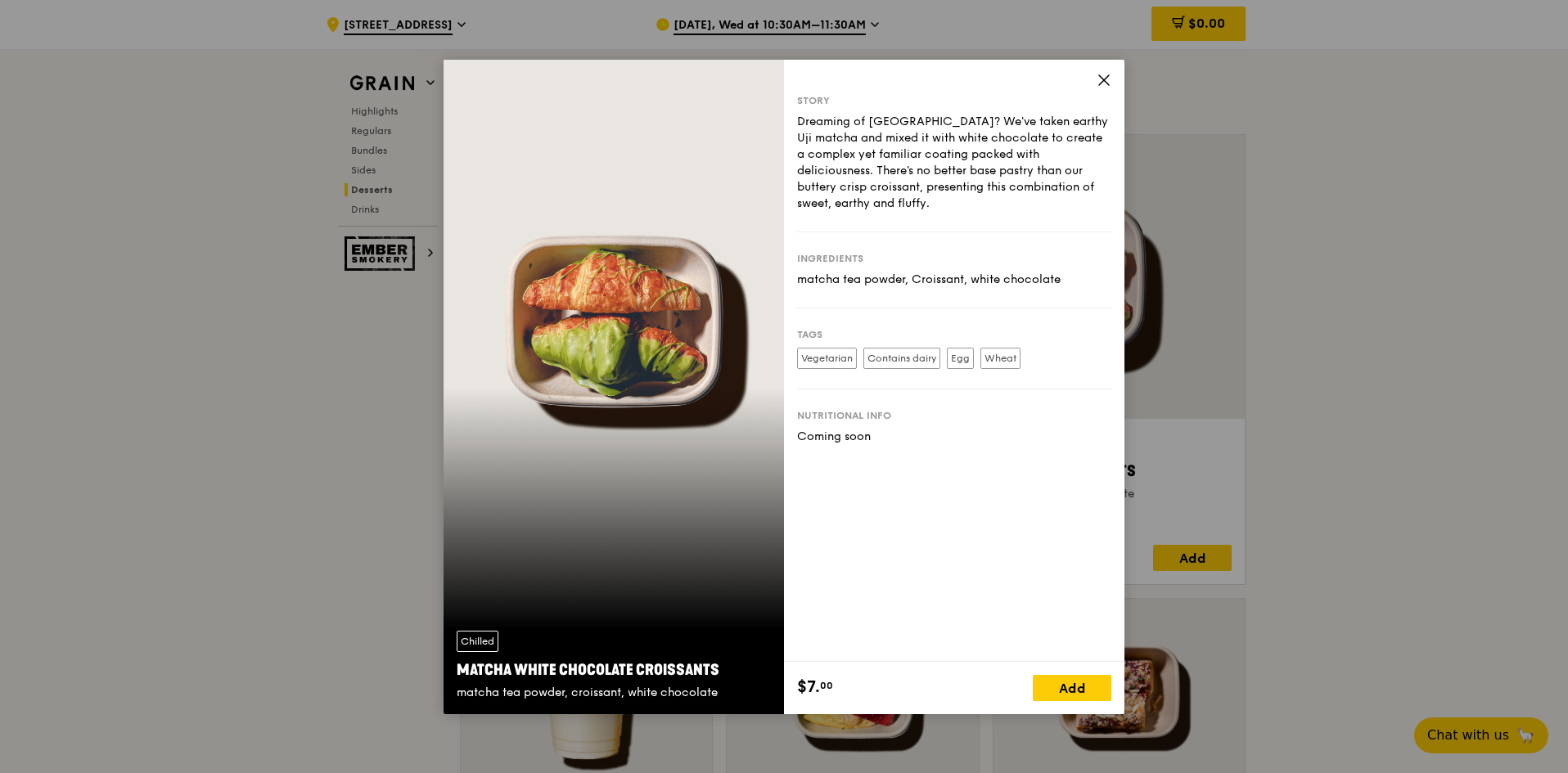
click at [517, 81] on icon at bounding box center [1103, 80] width 10 height 10
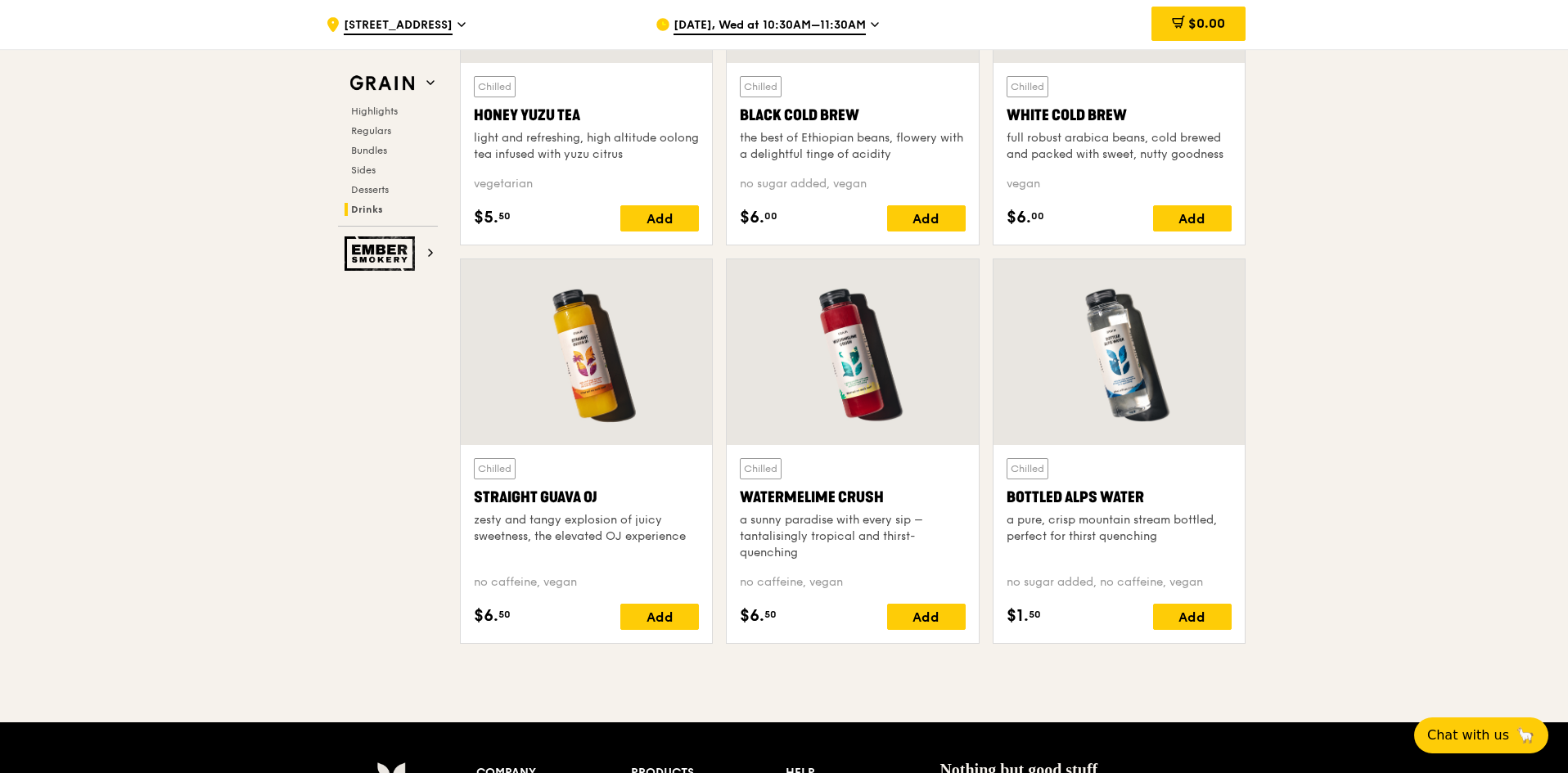
scroll to position [6394, 0]
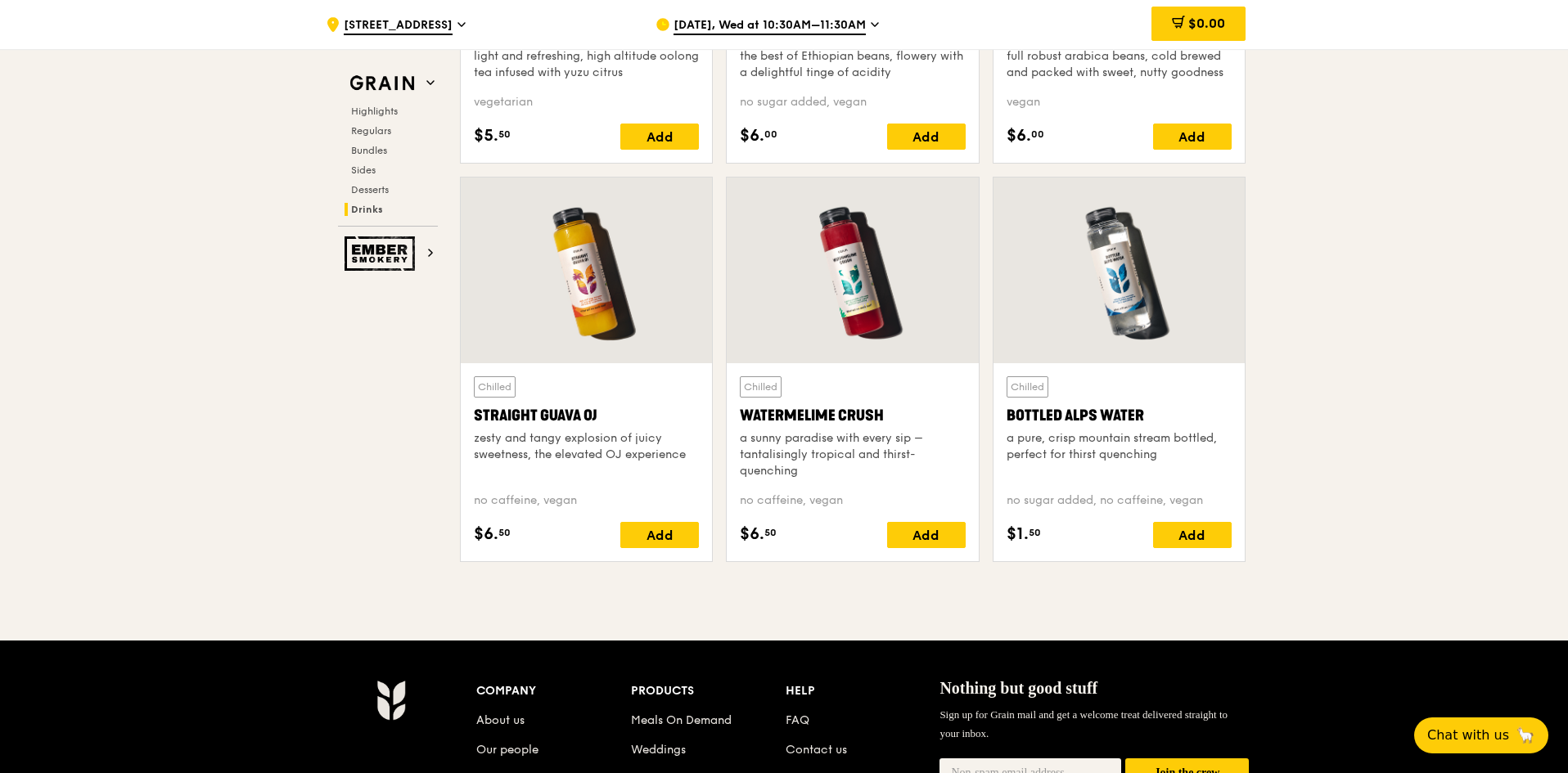
drag, startPoint x: 1100, startPoint y: 287, endPoint x: 1291, endPoint y: 255, distance: 193.7
click at [517, 243] on div at bounding box center [1119, 270] width 251 height 186
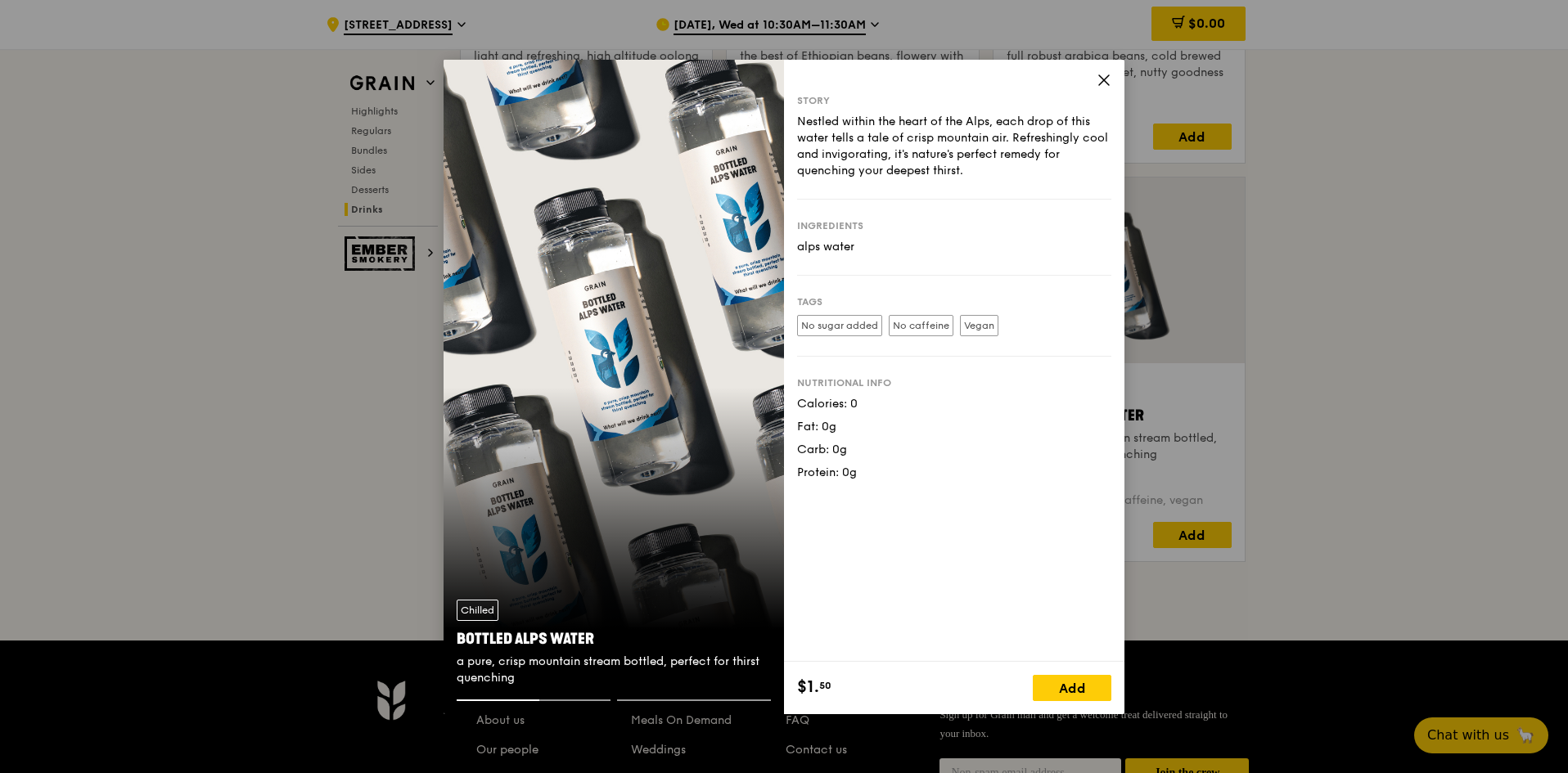
click at [517, 77] on icon at bounding box center [1103, 79] width 15 height 15
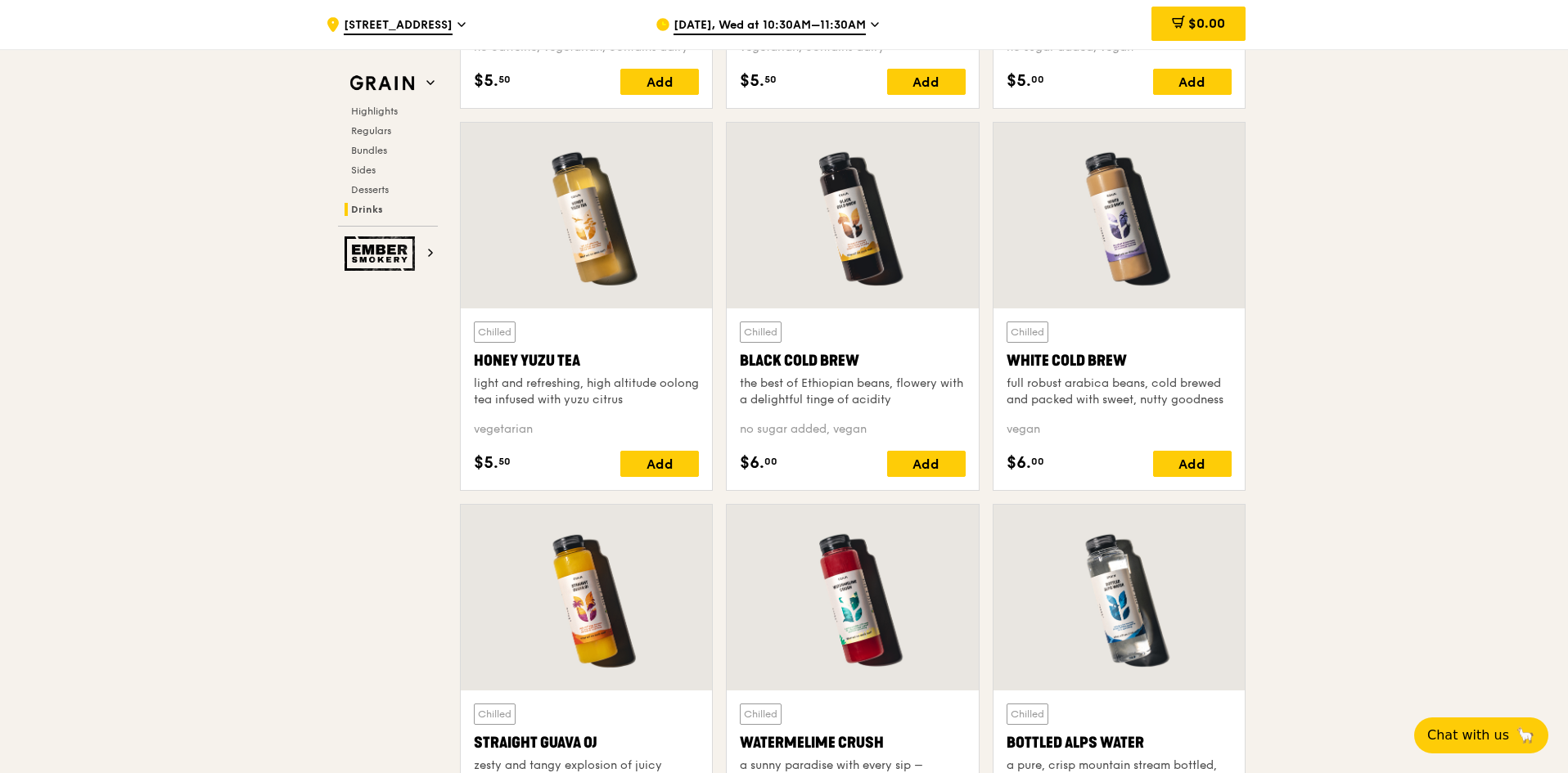
scroll to position [6149, 0]
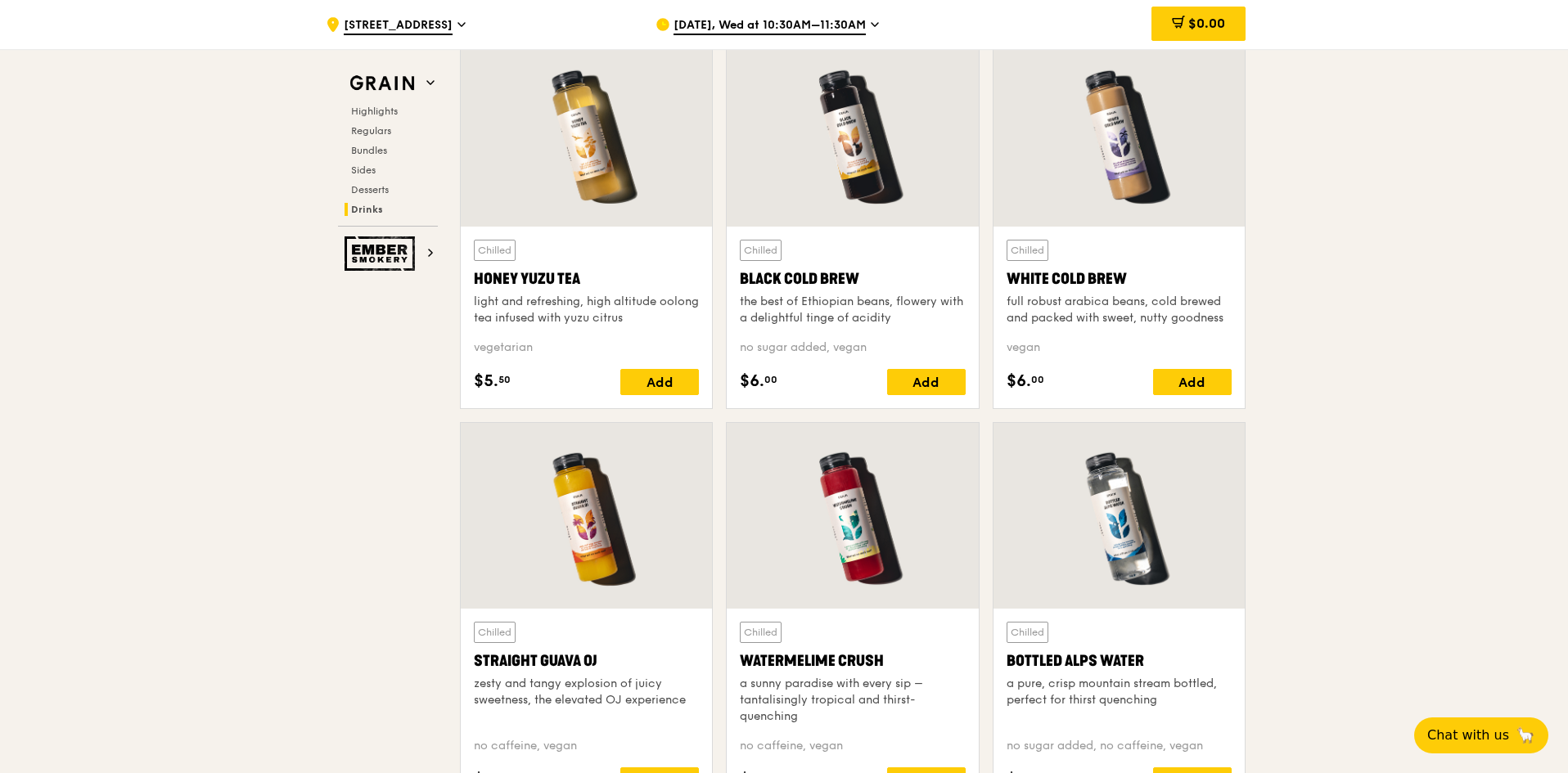
click at [517, 483] on div at bounding box center [1119, 516] width 251 height 186
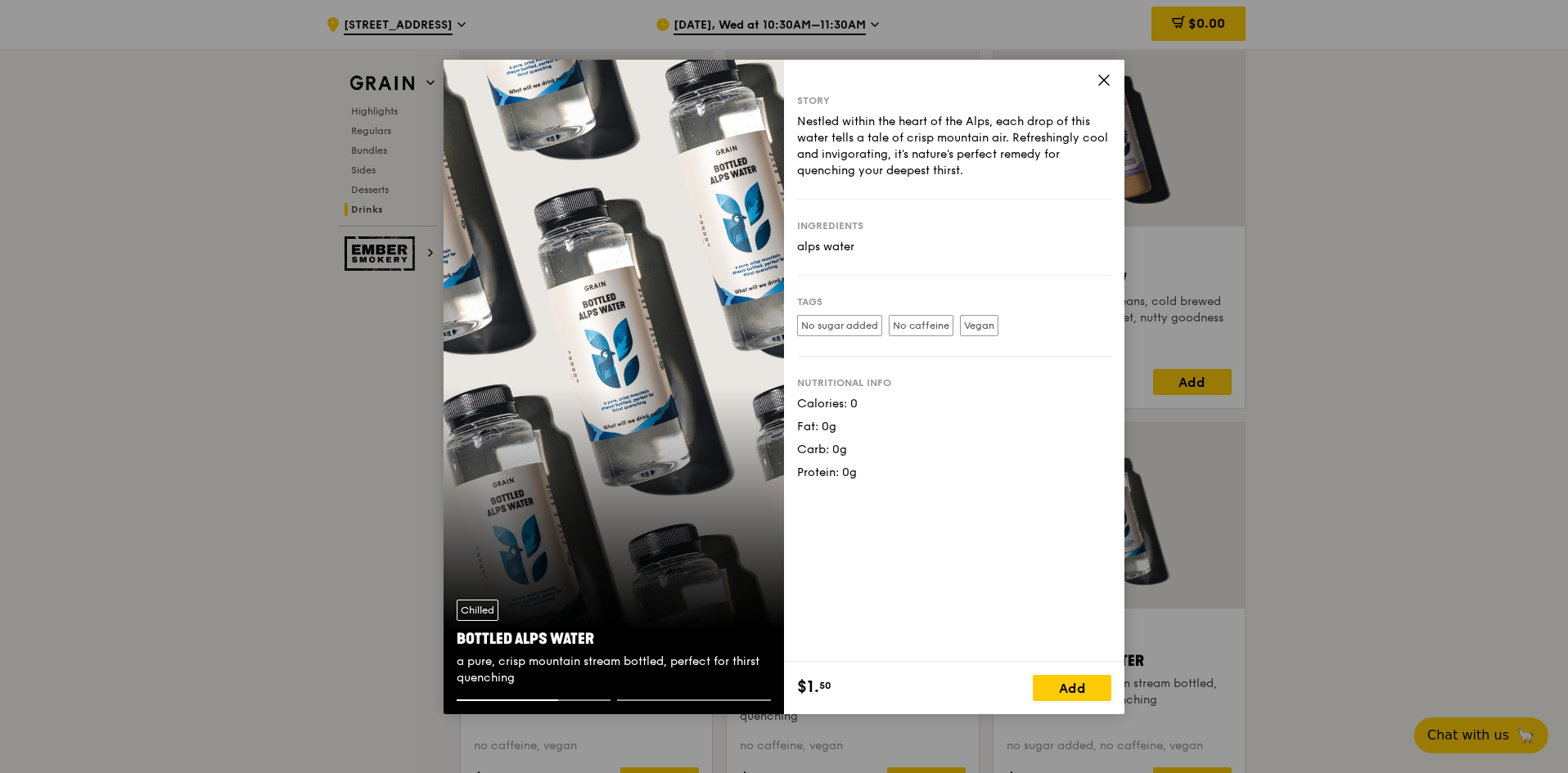
click at [517, 77] on icon at bounding box center [1103, 79] width 15 height 15
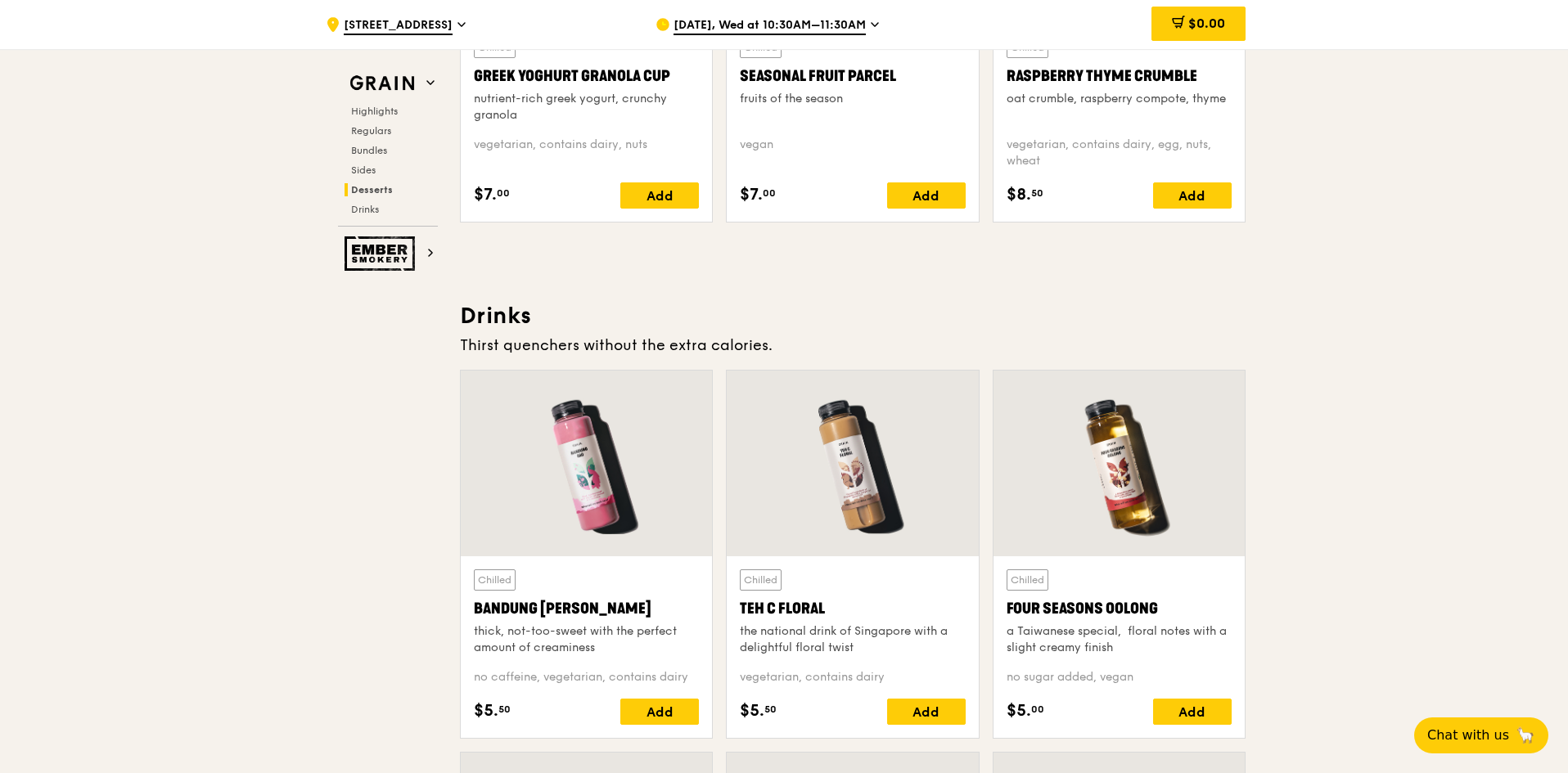
scroll to position [5682, 0]
